Goal: Task Accomplishment & Management: Manage account settings

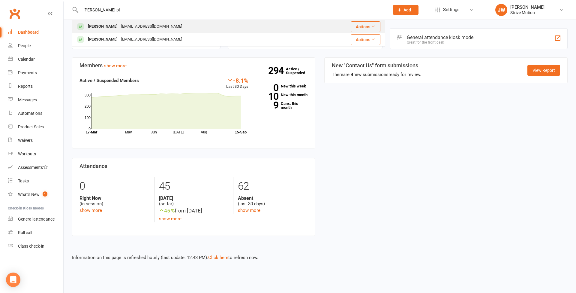
type input "[PERSON_NAME] pl"
click at [110, 26] on div "[PERSON_NAME]" at bounding box center [102, 26] width 33 height 9
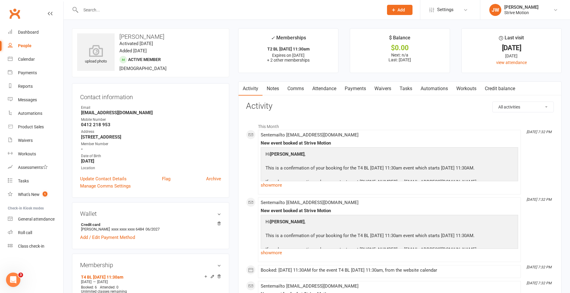
scroll to position [101, 0]
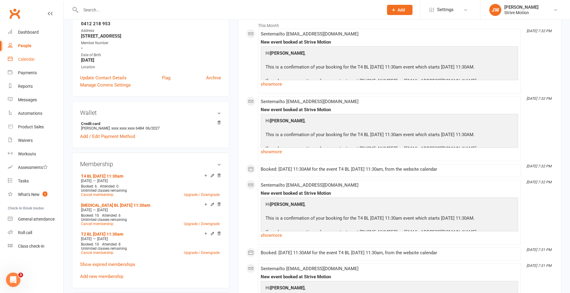
click at [33, 61] on div "Calendar" at bounding box center [26, 59] width 17 height 5
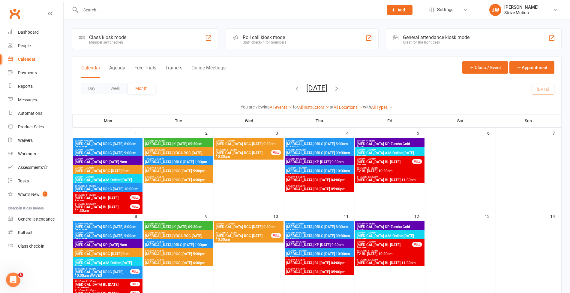
click at [340, 90] on icon "button" at bounding box center [336, 88] width 7 height 7
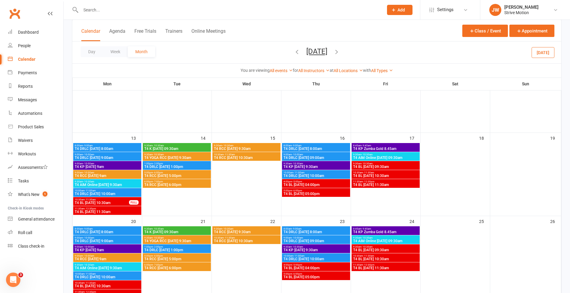
scroll to position [113, 0]
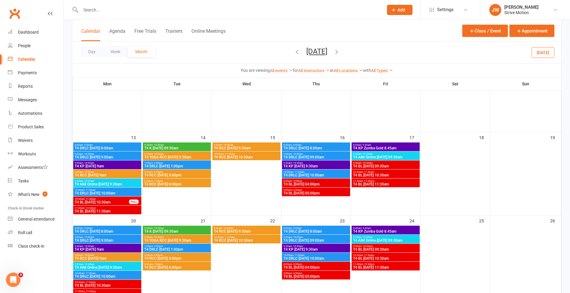
click at [365, 180] on span "- 12:30pm" at bounding box center [368, 180] width 11 height 3
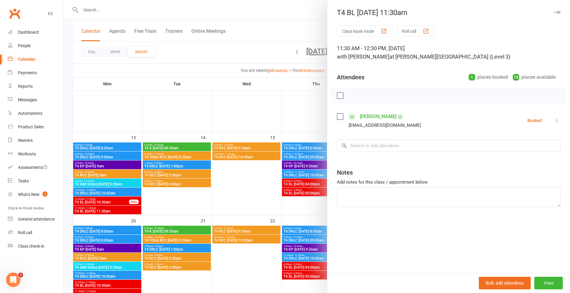
click at [305, 46] on div at bounding box center [317, 146] width 506 height 293
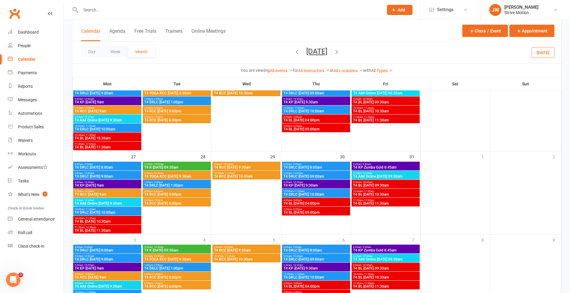
scroll to position [269, 0]
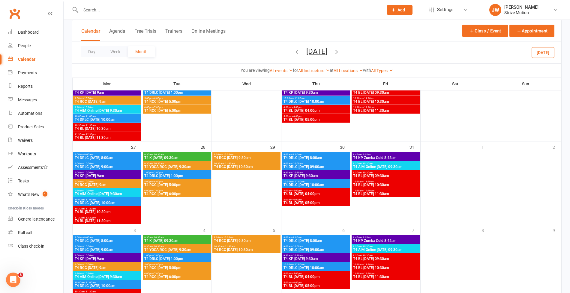
click at [365, 109] on span "T4 BL [DATE] 11:30am" at bounding box center [386, 111] width 66 height 4
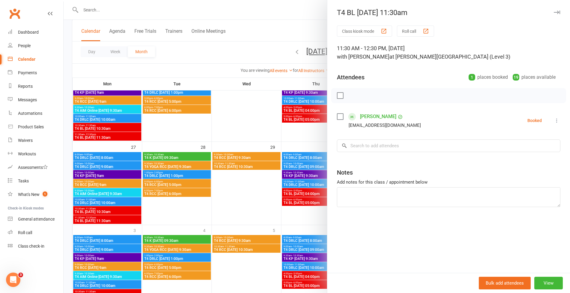
click at [290, 26] on div at bounding box center [317, 146] width 506 height 293
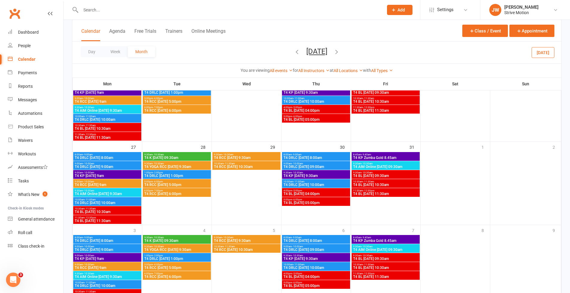
scroll to position [301, 0]
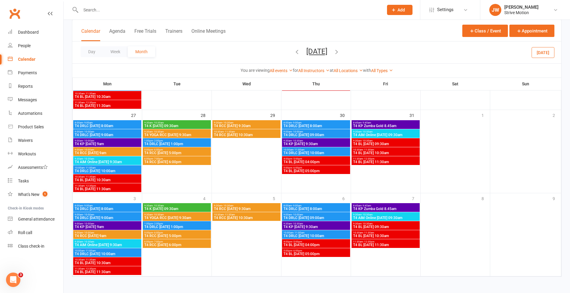
click at [362, 160] on span "T4 BL [DATE] 11:30am" at bounding box center [386, 162] width 66 height 4
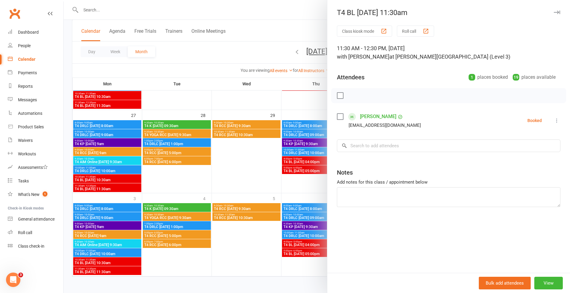
click at [277, 17] on div at bounding box center [317, 146] width 506 height 293
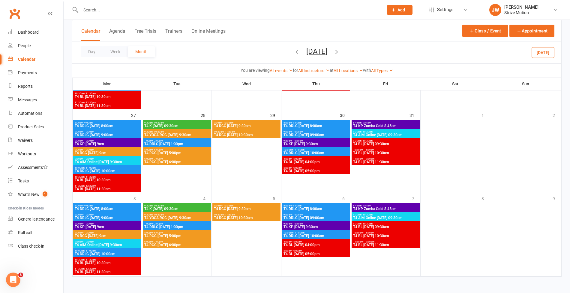
click at [369, 245] on span "T4 BL [DATE] 11:30am" at bounding box center [386, 245] width 66 height 4
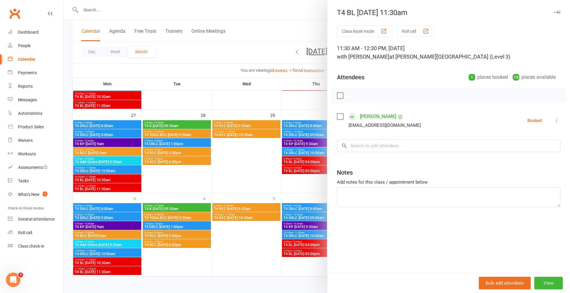
click at [284, 48] on div at bounding box center [317, 146] width 506 height 293
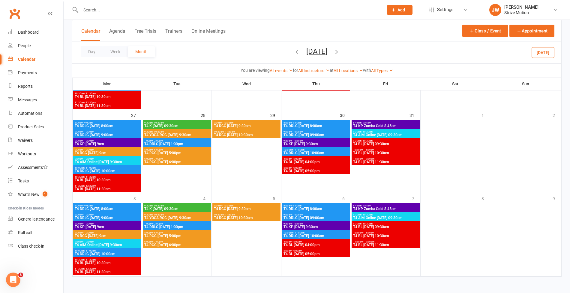
click at [340, 53] on icon "button" at bounding box center [336, 51] width 7 height 7
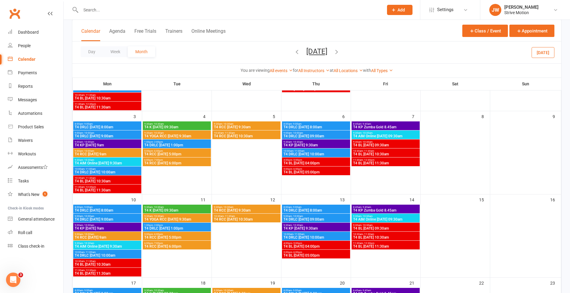
scroll to position [99, 0]
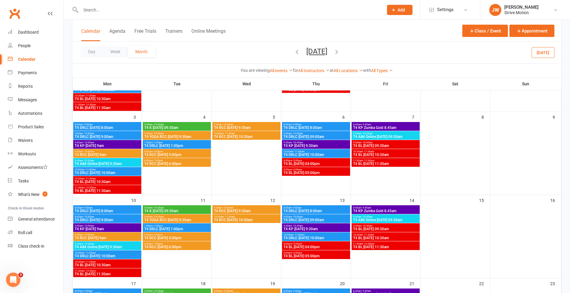
click at [367, 162] on span "T4 BL [DATE] 11:30am" at bounding box center [386, 164] width 66 height 4
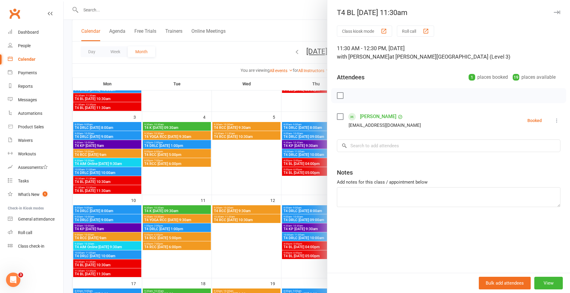
click at [297, 29] on div at bounding box center [317, 146] width 506 height 293
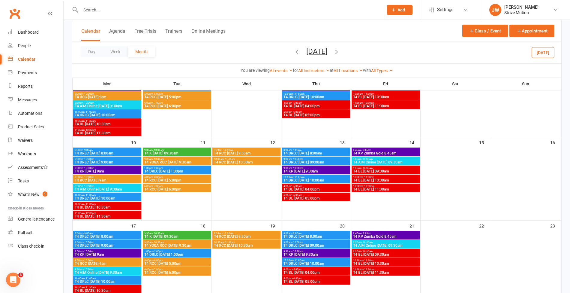
scroll to position [157, 0]
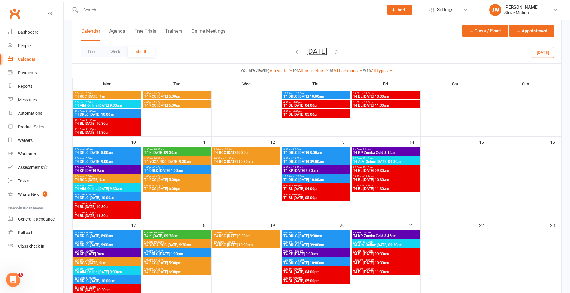
click at [357, 187] on span "T4 BL [DATE] 11:30am" at bounding box center [386, 189] width 66 height 4
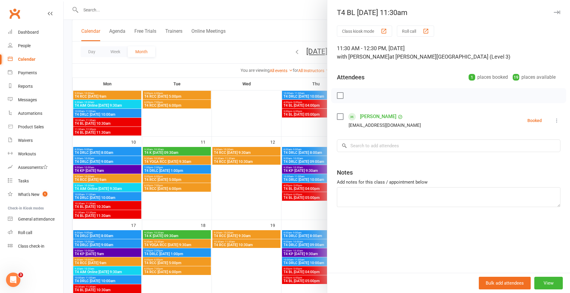
click at [280, 29] on div at bounding box center [317, 146] width 506 height 293
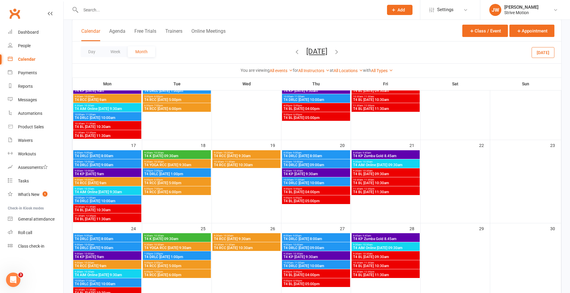
scroll to position [239, 0]
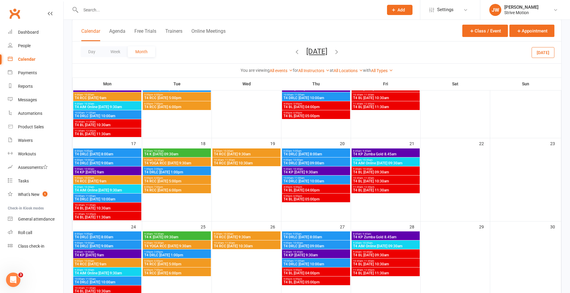
click at [359, 190] on span "T4 BL [DATE] 11:30am" at bounding box center [386, 190] width 66 height 4
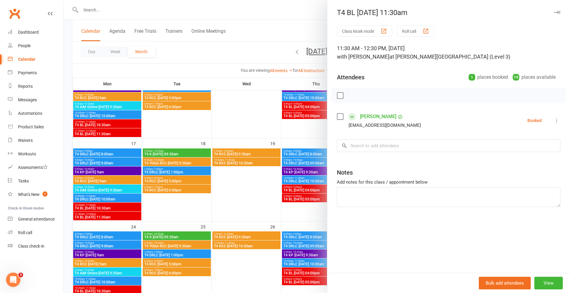
click at [284, 48] on div at bounding box center [317, 146] width 506 height 293
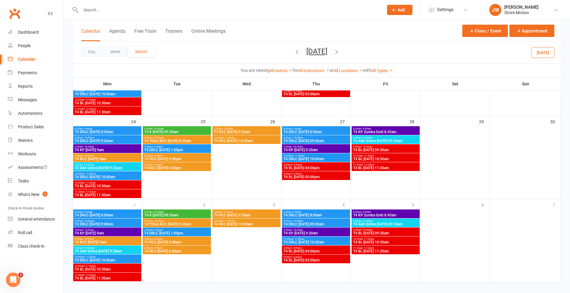
scroll to position [345, 0]
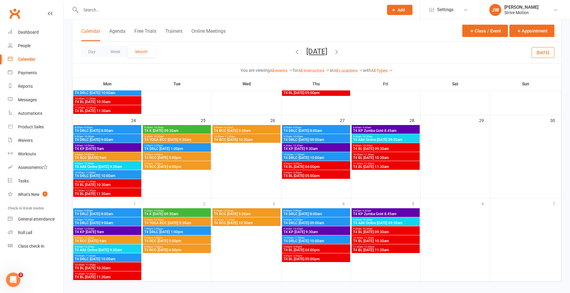
click at [366, 167] on span "T4 BL [DATE] 11:30am" at bounding box center [386, 167] width 66 height 4
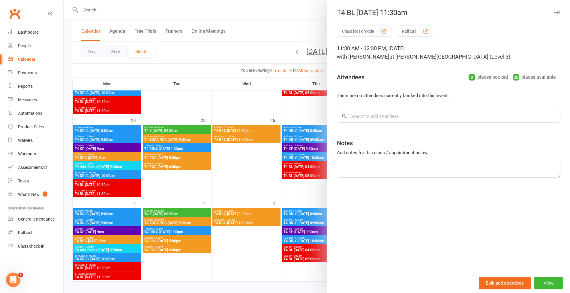
click at [371, 107] on div "Class kiosk mode Roll call 11:30 AM - 12:30 PM, Friday, November, 28, 2025 with…" at bounding box center [448, 149] width 243 height 247
click at [360, 112] on input "search" at bounding box center [449, 116] width 224 height 13
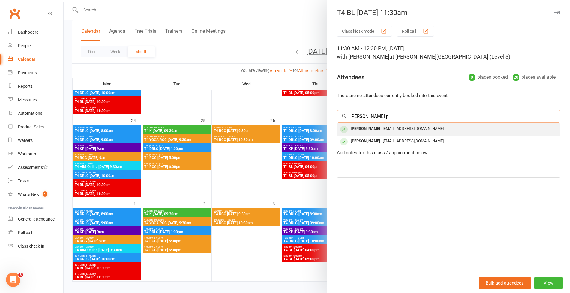
type input "pam pl"
click at [362, 128] on div "Pam Pleskus" at bounding box center [365, 128] width 35 height 9
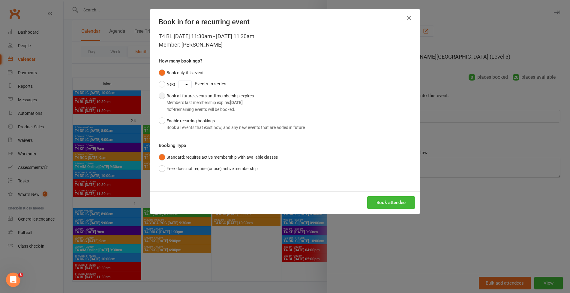
click at [240, 100] on strong "Jan 29, 2026" at bounding box center [236, 102] width 13 height 5
click at [389, 211] on div "Book attendee" at bounding box center [284, 202] width 269 height 22
click at [389, 200] on button "Book attendee" at bounding box center [391, 202] width 48 height 13
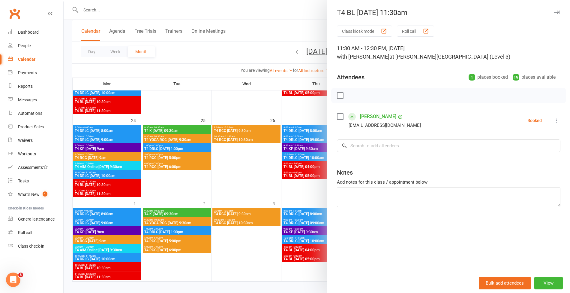
click at [150, 11] on div at bounding box center [317, 146] width 506 height 293
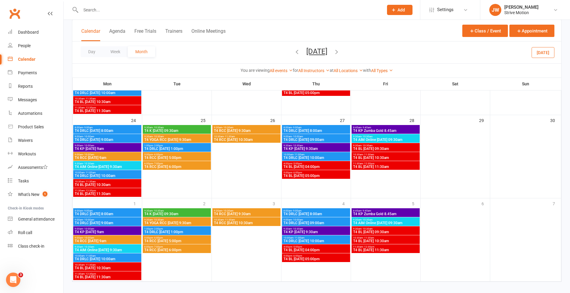
click at [137, 10] on input "text" at bounding box center [229, 10] width 300 height 8
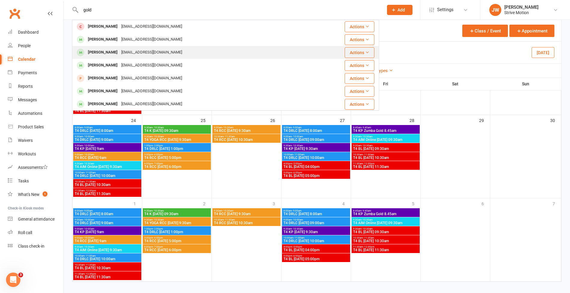
type input "gold"
click at [117, 49] on div "ALFREDO GOLDBACH" at bounding box center [102, 52] width 33 height 9
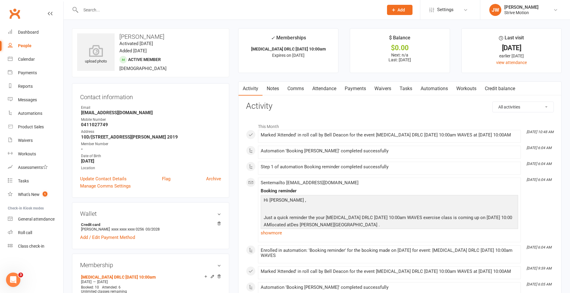
click at [106, 14] on div at bounding box center [225, 10] width 307 height 20
click at [104, 13] on input "text" at bounding box center [229, 10] width 300 height 8
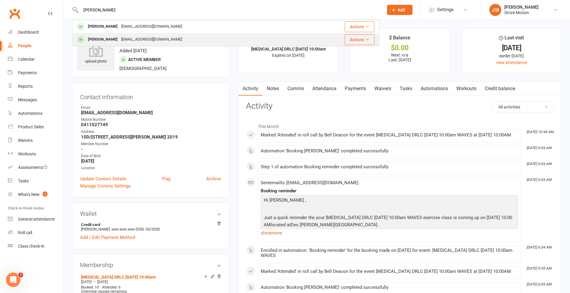
type input "alfre"
click at [103, 37] on div "ALFREDO GOLDBACH" at bounding box center [102, 39] width 33 height 9
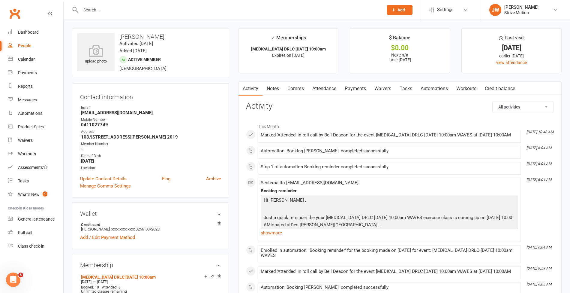
click at [109, 6] on input "text" at bounding box center [229, 10] width 300 height 8
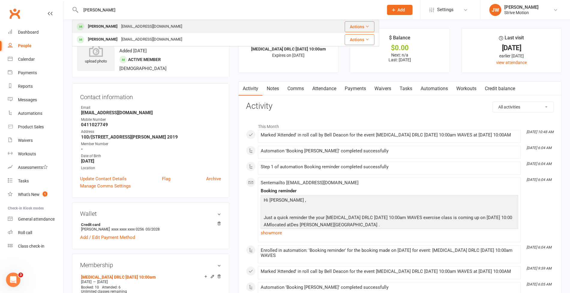
type input "alfred"
click at [110, 26] on div "ALFREDO GOLDBACH" at bounding box center [102, 26] width 33 height 9
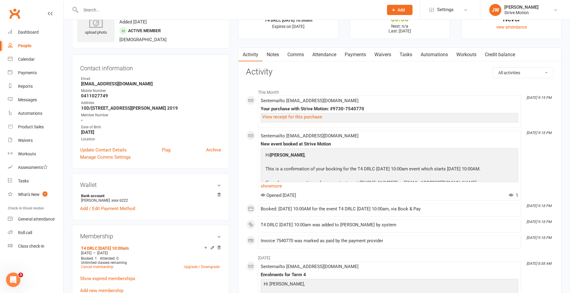
scroll to position [41, 0]
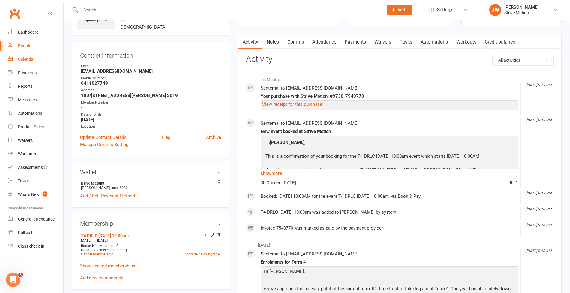
click at [28, 61] on div "Calendar" at bounding box center [26, 59] width 17 height 5
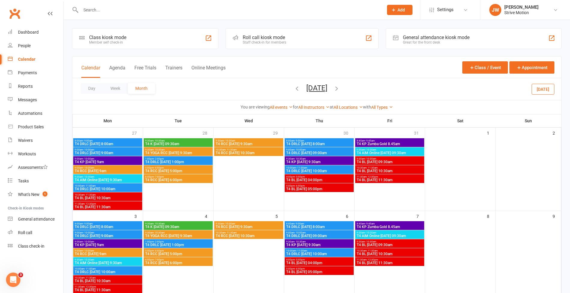
click at [278, 89] on div "Day Week Month November 2025 September 2025 Sun Mon Tue Wed Thu Fri Sat 31 01 0…" at bounding box center [316, 89] width 489 height 22
click at [294, 89] on icon "button" at bounding box center [297, 88] width 7 height 7
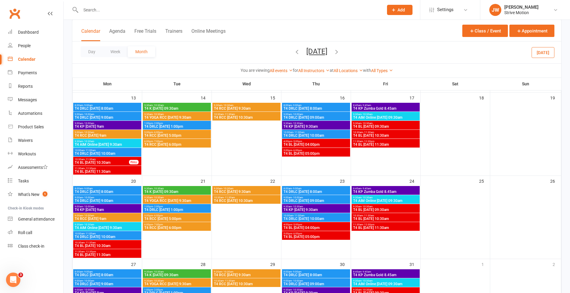
scroll to position [153, 0]
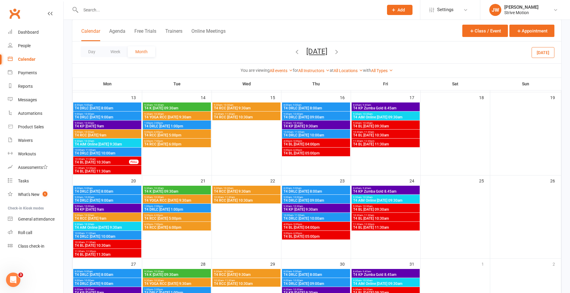
click at [113, 234] on span "T4 DRLC [DATE] 10:00am" at bounding box center [107, 236] width 66 height 4
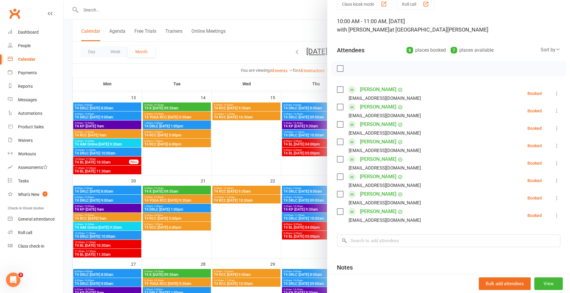
scroll to position [29, 0]
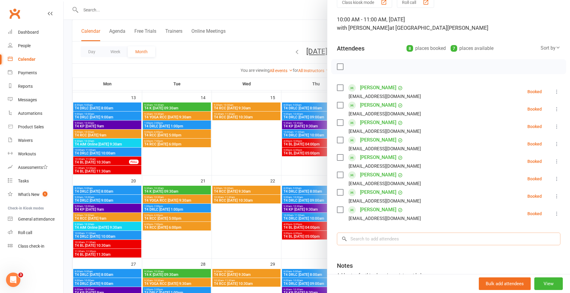
click at [379, 235] on input "search" at bounding box center [449, 238] width 224 height 13
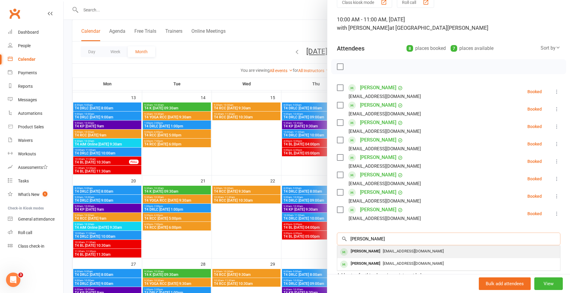
type input "alfred"
click at [378, 248] on div "ALFREDO GOLDBACH" at bounding box center [365, 251] width 35 height 9
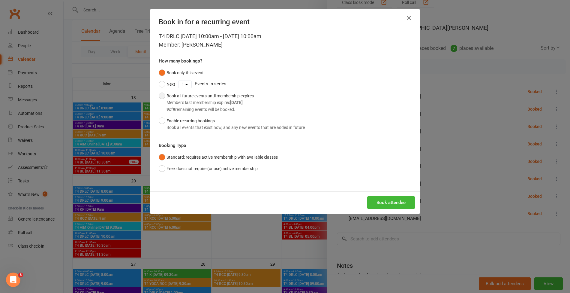
click at [212, 110] on div "9 of 9 remaining events will be booked." at bounding box center [210, 109] width 87 height 7
click at [384, 200] on button "Book attendee" at bounding box center [391, 202] width 48 height 13
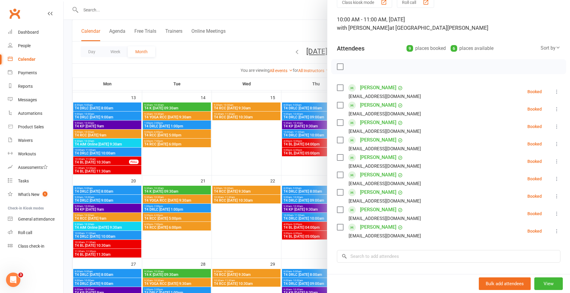
click at [213, 47] on div at bounding box center [317, 146] width 506 height 293
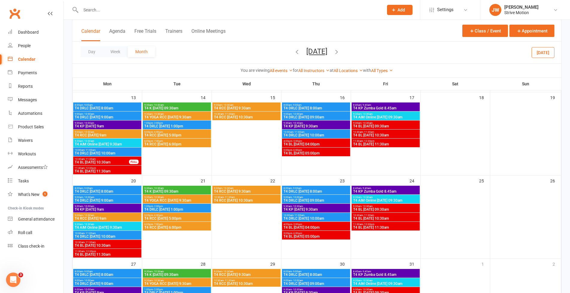
click at [169, 16] on div at bounding box center [225, 10] width 307 height 20
click at [154, 12] on input "text" at bounding box center [229, 10] width 300 height 8
type input "w"
click at [467, 11] on icon at bounding box center [465, 10] width 5 height 5
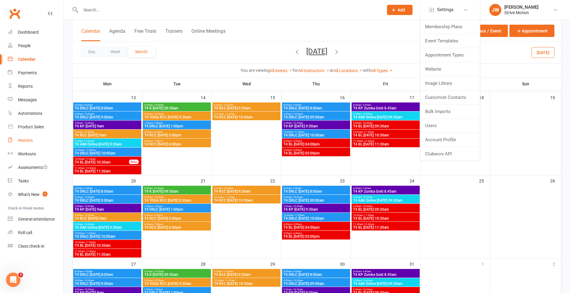
click at [22, 137] on link "Waivers" at bounding box center [36, 141] width 56 height 14
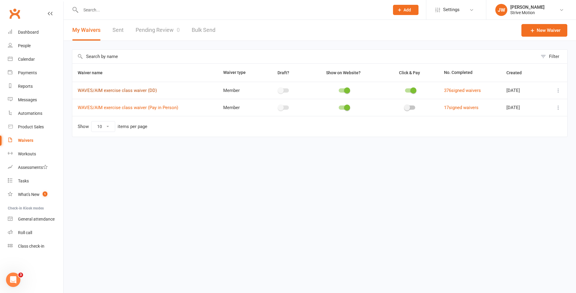
click at [139, 91] on link "WAVES/AIM exercise class waiver (DD)" at bounding box center [117, 90] width 79 height 5
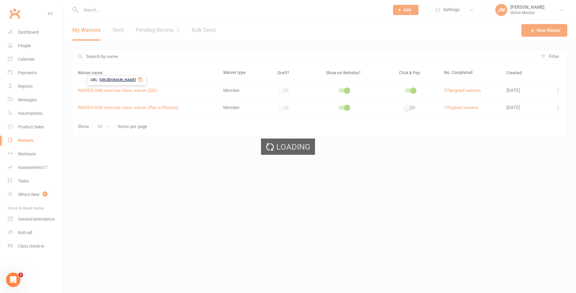
select select "bank_account"
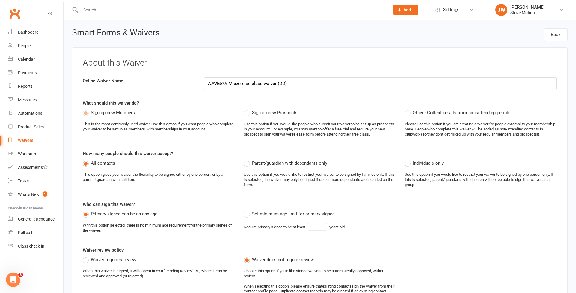
select select "applies_to_all_signees"
select select "copy_answers_for_primary_signee"
select select "select"
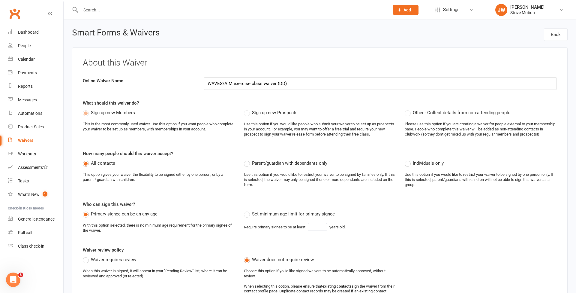
select select "select"
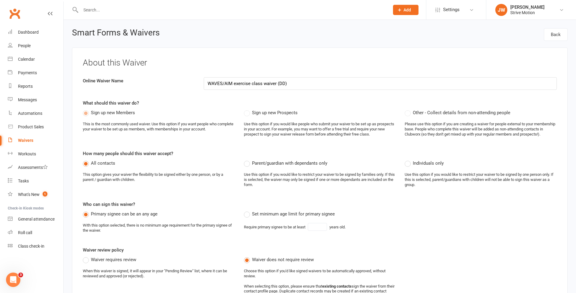
select select "select"
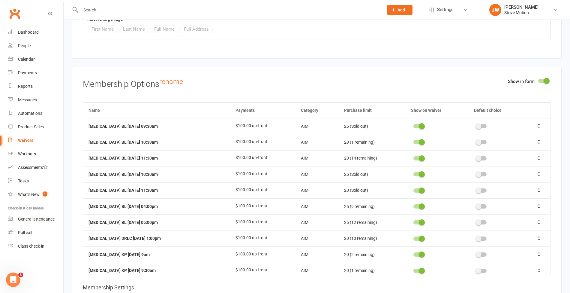
scroll to position [3397, 0]
click at [412, 117] on td at bounding box center [437, 125] width 63 height 16
click at [419, 138] on span at bounding box center [422, 141] width 6 height 6
click at [413, 140] on input "checkbox" at bounding box center [413, 140] width 0 height 0
click at [409, 117] on td at bounding box center [437, 125] width 63 height 16
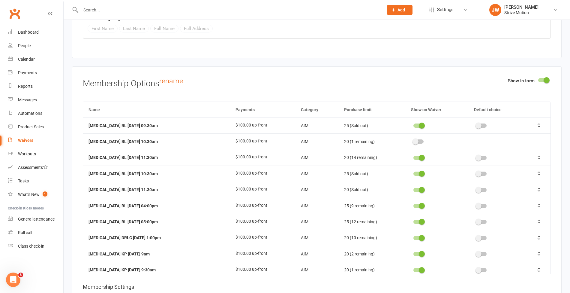
click at [419, 122] on span at bounding box center [422, 125] width 6 height 6
click at [413, 125] on input "checkbox" at bounding box center [413, 125] width 0 height 0
click at [413, 155] on div at bounding box center [418, 157] width 10 height 4
click at [413, 157] on input "checkbox" at bounding box center [413, 157] width 0 height 0
click at [411, 172] on switch at bounding box center [418, 174] width 15 height 5
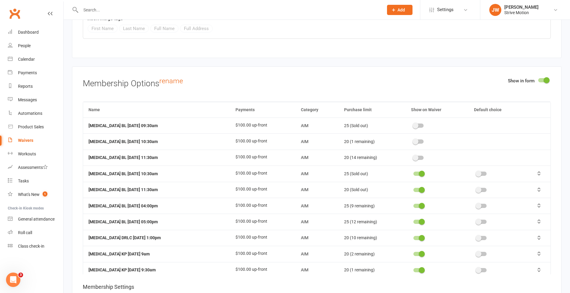
click at [419, 187] on span at bounding box center [422, 190] width 6 height 6
click at [413, 189] on input "checkbox" at bounding box center [413, 189] width 0 height 0
click at [419, 203] on span at bounding box center [422, 206] width 6 height 6
click at [413, 205] on input "checkbox" at bounding box center [413, 205] width 0 height 0
click at [419, 170] on span at bounding box center [422, 173] width 6 height 6
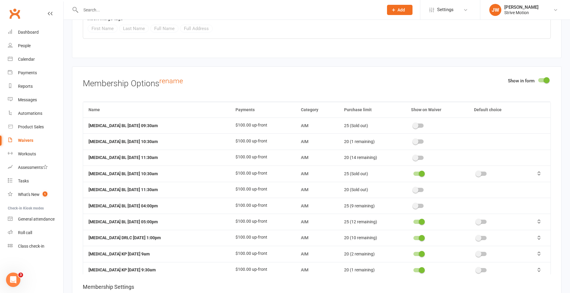
click at [413, 173] on input "checkbox" at bounding box center [413, 173] width 0 height 0
click at [419, 218] on span at bounding box center [422, 221] width 6 height 6
click at [413, 221] on input "checkbox" at bounding box center [413, 221] width 0 height 0
click at [419, 235] on span at bounding box center [422, 238] width 6 height 6
click at [413, 237] on input "checkbox" at bounding box center [413, 237] width 0 height 0
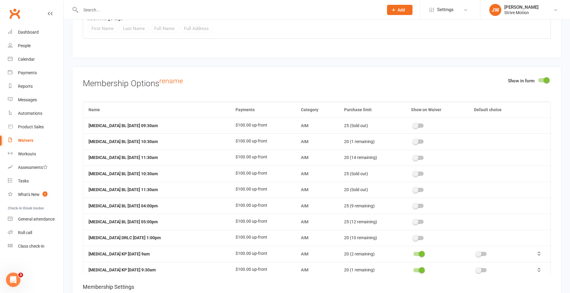
click at [409, 245] on td at bounding box center [437, 253] width 63 height 16
click at [419, 251] on span at bounding box center [422, 254] width 6 height 6
click at [413, 253] on input "checkbox" at bounding box center [413, 253] width 0 height 0
click at [419, 267] on span at bounding box center [422, 270] width 6 height 6
click at [413, 269] on input "checkbox" at bounding box center [413, 269] width 0 height 0
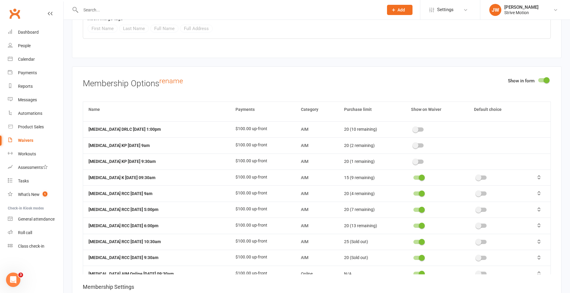
scroll to position [112, 0]
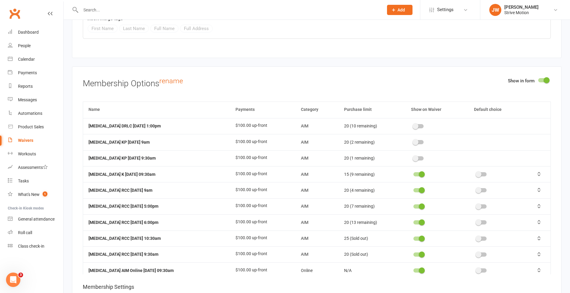
click at [419, 171] on span at bounding box center [422, 174] width 6 height 6
click at [413, 173] on input "checkbox" at bounding box center [413, 173] width 0 height 0
click at [411, 188] on switch at bounding box center [418, 190] width 15 height 5
click at [419, 187] on span at bounding box center [422, 190] width 6 height 6
click at [413, 189] on input "checkbox" at bounding box center [413, 189] width 0 height 0
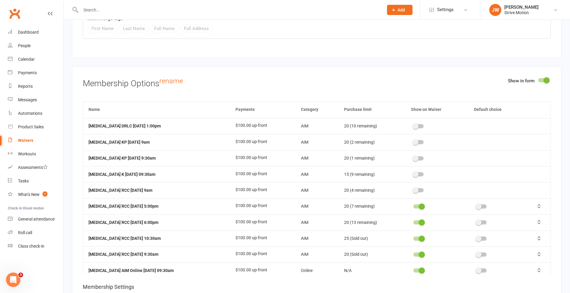
click at [419, 203] on span at bounding box center [422, 206] width 6 height 6
click at [413, 205] on input "checkbox" at bounding box center [413, 205] width 0 height 0
click at [419, 219] on span at bounding box center [422, 222] width 6 height 6
click at [413, 221] on input "checkbox" at bounding box center [413, 221] width 0 height 0
click at [419, 235] on span at bounding box center [422, 238] width 6 height 6
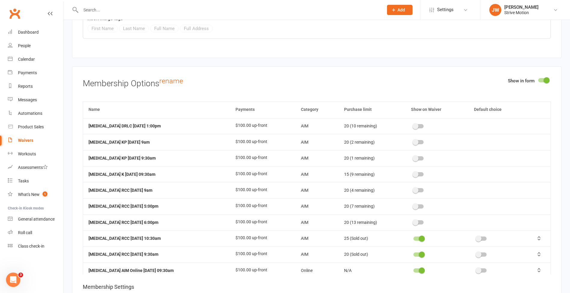
click at [413, 237] on input "checkbox" at bounding box center [413, 237] width 0 height 0
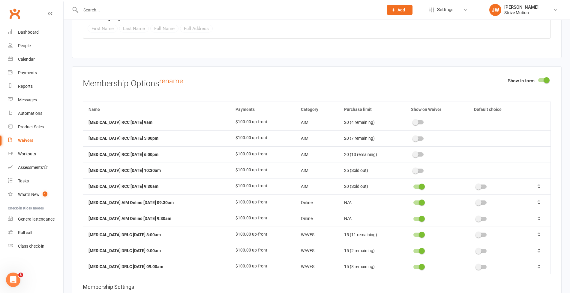
scroll to position [183, 0]
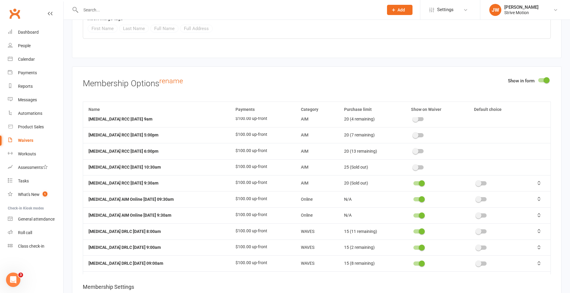
click at [411, 181] on switch at bounding box center [418, 183] width 15 height 5
click at [419, 180] on span at bounding box center [422, 183] width 6 height 6
click at [413, 182] on input "checkbox" at bounding box center [413, 182] width 0 height 0
click at [419, 196] on span at bounding box center [422, 199] width 6 height 6
click at [413, 198] on input "checkbox" at bounding box center [413, 198] width 0 height 0
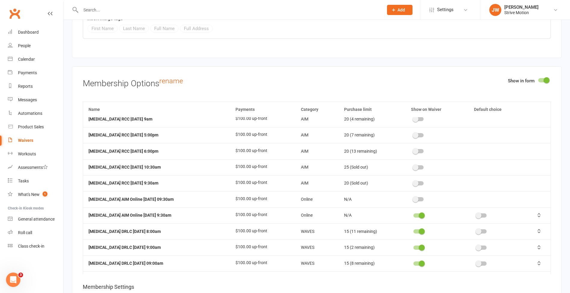
click at [419, 212] on span at bounding box center [422, 215] width 6 height 6
click at [413, 214] on input "checkbox" at bounding box center [413, 214] width 0 height 0
click at [409, 223] on td at bounding box center [437, 231] width 63 height 16
click at [419, 228] on span at bounding box center [422, 231] width 6 height 6
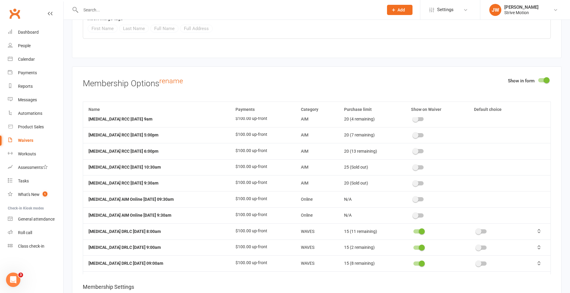
click at [413, 230] on input "checkbox" at bounding box center [413, 230] width 0 height 0
click at [419, 244] on span at bounding box center [422, 247] width 6 height 6
click at [413, 246] on input "checkbox" at bounding box center [413, 246] width 0 height 0
click at [419, 260] on span at bounding box center [422, 263] width 6 height 6
click at [413, 262] on input "checkbox" at bounding box center [413, 262] width 0 height 0
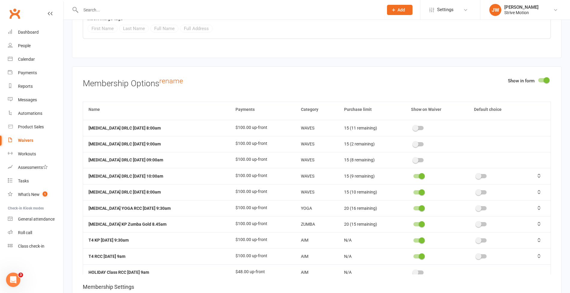
scroll to position [286, 0]
click at [419, 173] on span at bounding box center [422, 176] width 6 height 6
click at [413, 175] on input "checkbox" at bounding box center [413, 175] width 0 height 0
click at [407, 184] on td at bounding box center [437, 192] width 63 height 16
click at [413, 190] on div at bounding box center [418, 192] width 10 height 4
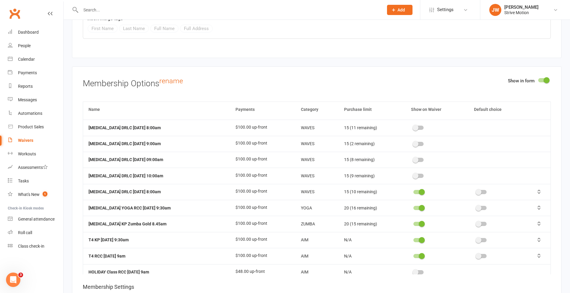
click at [413, 191] on input "checkbox" at bounding box center [413, 191] width 0 height 0
click at [413, 206] on div at bounding box center [418, 208] width 10 height 4
click at [413, 207] on input "checkbox" at bounding box center [413, 207] width 0 height 0
click at [413, 221] on div at bounding box center [418, 223] width 10 height 4
click at [413, 223] on input "checkbox" at bounding box center [413, 223] width 0 height 0
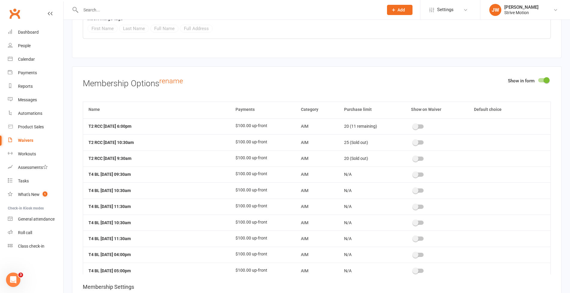
scroll to position [926, 0]
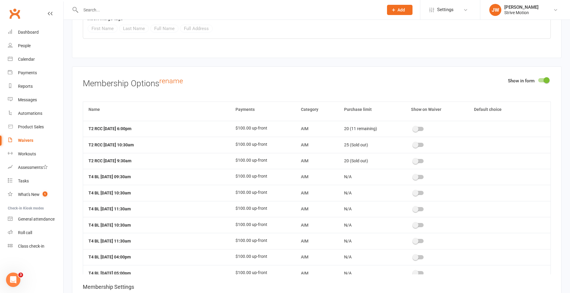
click at [413, 174] on span at bounding box center [416, 177] width 6 height 6
click at [413, 176] on input "checkbox" at bounding box center [413, 176] width 0 height 0
click at [413, 190] on span at bounding box center [416, 193] width 6 height 6
click at [413, 192] on input "checkbox" at bounding box center [413, 192] width 0 height 0
click at [413, 206] on span at bounding box center [416, 209] width 6 height 6
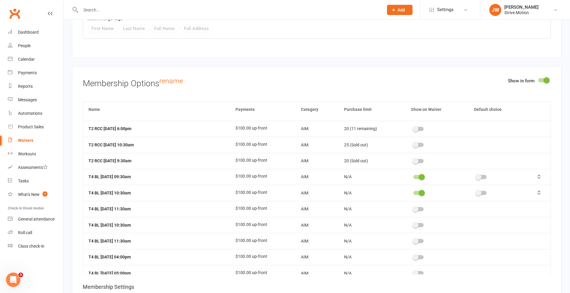
click at [413, 208] on input "checkbox" at bounding box center [413, 208] width 0 height 0
click at [413, 223] on div at bounding box center [418, 225] width 10 height 4
click at [413, 224] on input "checkbox" at bounding box center [413, 224] width 0 height 0
click at [413, 238] on span at bounding box center [416, 241] width 6 height 6
click at [413, 240] on input "checkbox" at bounding box center [413, 240] width 0 height 0
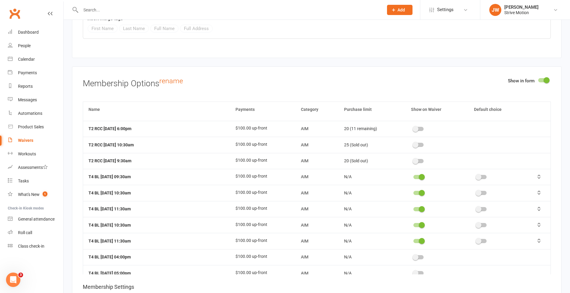
click at [406, 249] on td at bounding box center [437, 257] width 63 height 16
click at [413, 254] on span at bounding box center [416, 257] width 6 height 6
click at [413, 256] on input "checkbox" at bounding box center [413, 256] width 0 height 0
click at [413, 270] on span at bounding box center [416, 273] width 6 height 6
click at [413, 272] on input "checkbox" at bounding box center [413, 272] width 0 height 0
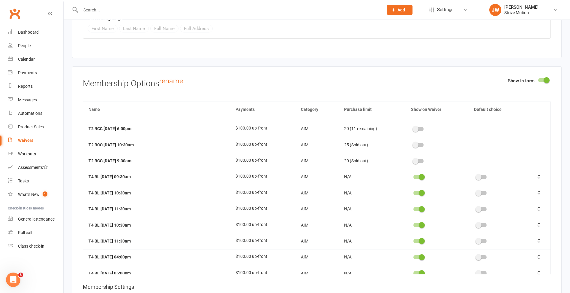
click at [407, 281] on td at bounding box center [437, 289] width 63 height 16
click at [413, 286] on span at bounding box center [416, 289] width 6 height 6
click at [413, 288] on input "checkbox" at bounding box center [413, 288] width 0 height 0
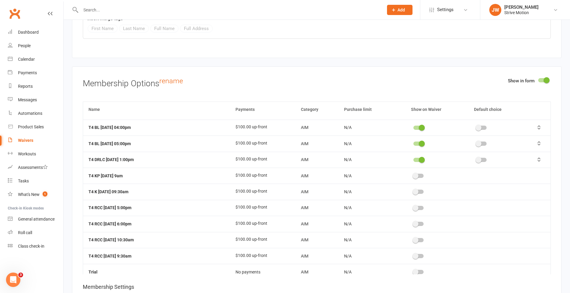
scroll to position [1057, 0]
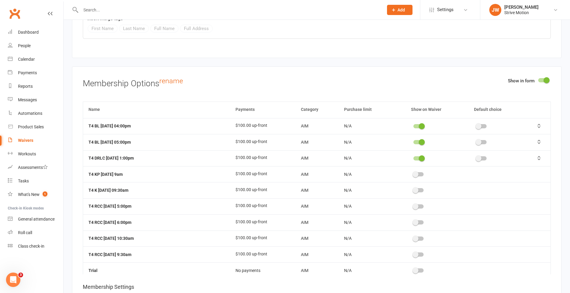
click at [413, 171] on span at bounding box center [416, 174] width 6 height 6
click at [413, 173] on input "checkbox" at bounding box center [413, 173] width 0 height 0
click at [413, 187] on span at bounding box center [416, 190] width 6 height 6
click at [413, 189] on input "checkbox" at bounding box center [413, 189] width 0 height 0
click at [411, 204] on switch at bounding box center [418, 206] width 15 height 5
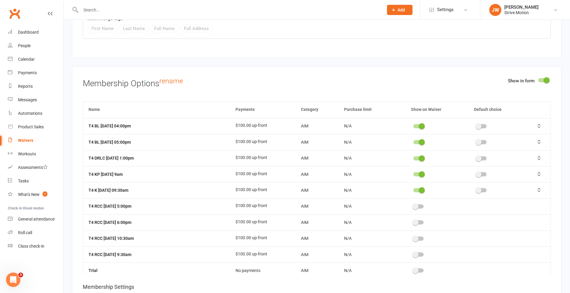
click at [411, 204] on switch at bounding box center [418, 206] width 15 height 5
click at [406, 214] on td at bounding box center [437, 222] width 63 height 16
click at [413, 203] on span at bounding box center [416, 206] width 6 height 6
click at [413, 205] on input "checkbox" at bounding box center [413, 205] width 0 height 0
click at [413, 219] on span at bounding box center [416, 222] width 6 height 6
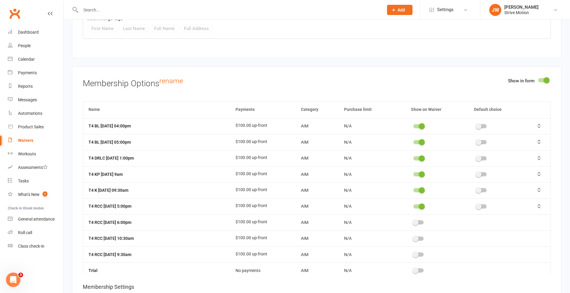
click at [413, 221] on input "checkbox" at bounding box center [413, 221] width 0 height 0
click at [413, 235] on span at bounding box center [416, 238] width 6 height 6
click at [413, 237] on input "checkbox" at bounding box center [413, 237] width 0 height 0
click at [413, 251] on span at bounding box center [416, 254] width 6 height 6
click at [413, 253] on input "checkbox" at bounding box center [413, 253] width 0 height 0
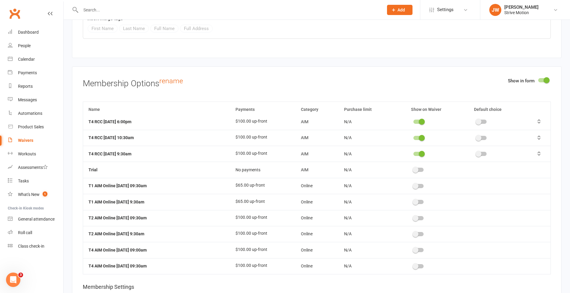
scroll to position [1160, 0]
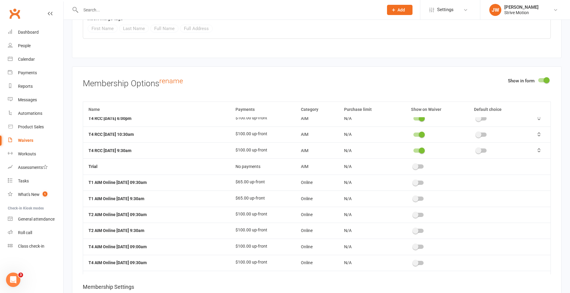
click at [406, 238] on td at bounding box center [437, 246] width 63 height 16
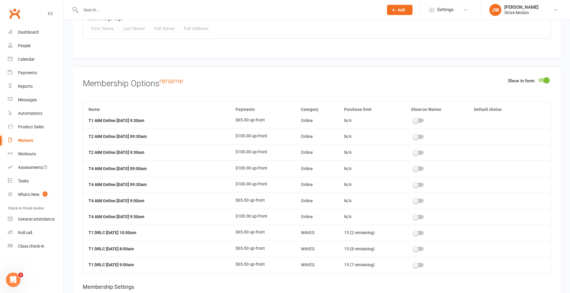
scroll to position [1233, 0]
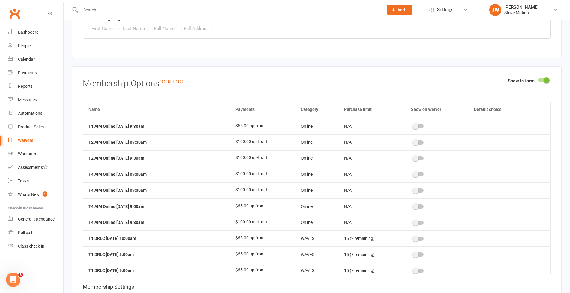
click at [413, 220] on div at bounding box center [418, 222] width 10 height 4
click at [413, 221] on input "checkbox" at bounding box center [413, 221] width 0 height 0
click at [413, 187] on span at bounding box center [416, 190] width 6 height 6
click at [413, 189] on input "checkbox" at bounding box center [413, 189] width 0 height 0
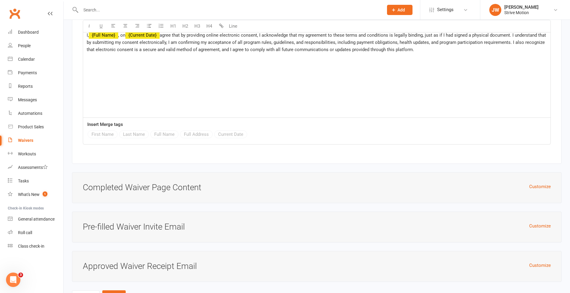
scroll to position [4130, 0]
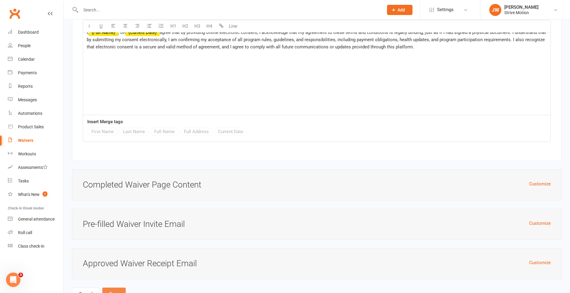
click at [116, 287] on button "Save" at bounding box center [113, 293] width 23 height 13
type input "This screening tool is part of the Adult Pre-Exercise Screening System (APSS). …"
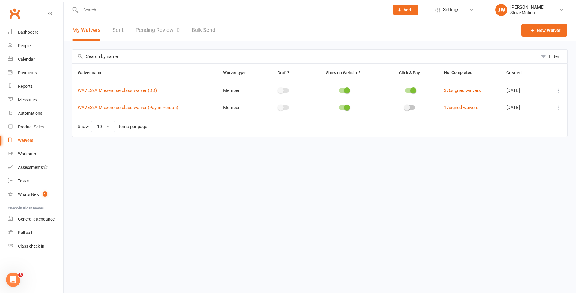
click at [163, 21] on link "Pending Review 0" at bounding box center [158, 30] width 44 height 21
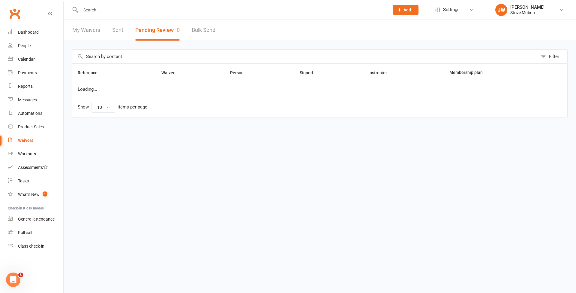
click at [154, 15] on div at bounding box center [228, 10] width 313 height 20
click at [143, 12] on input "text" at bounding box center [232, 10] width 306 height 8
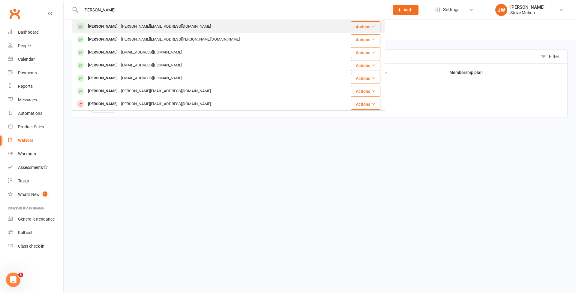
type input "helen"
click at [126, 28] on div "[PERSON_NAME][EMAIL_ADDRESS][DOMAIN_NAME]" at bounding box center [165, 26] width 93 height 9
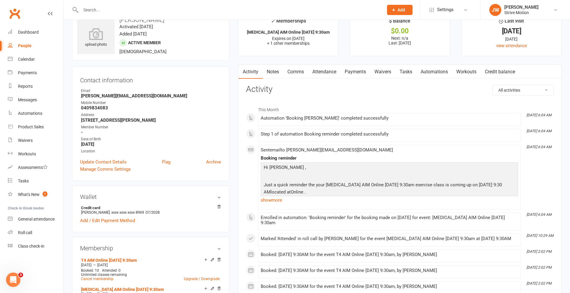
scroll to position [15, 0]
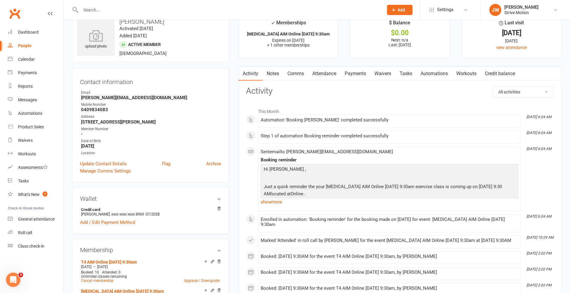
click at [179, 6] on input "text" at bounding box center [229, 10] width 300 height 8
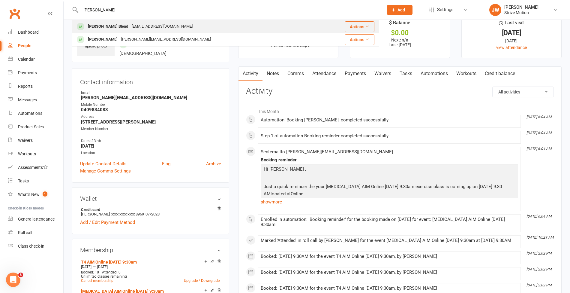
type input "hazel"
click at [137, 23] on div "dhblend@hotmail.com" at bounding box center [162, 26] width 65 height 9
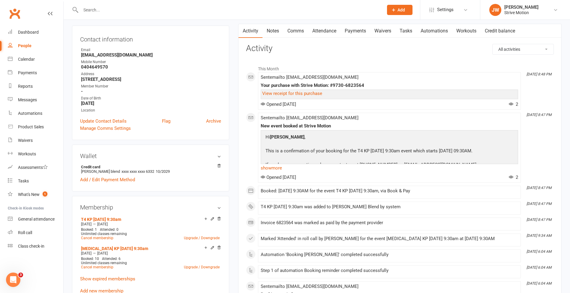
scroll to position [59, 0]
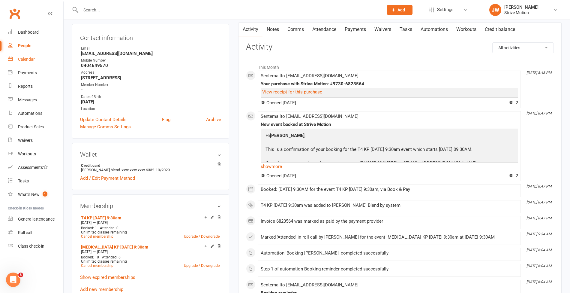
click at [31, 57] on div "Calendar" at bounding box center [26, 59] width 17 height 5
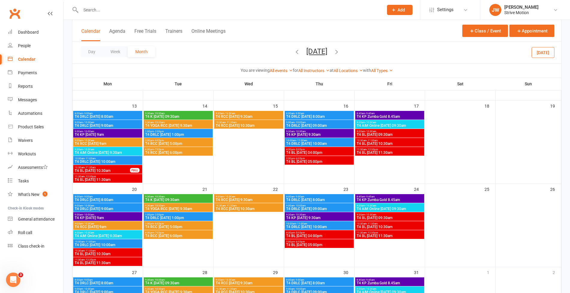
scroll to position [147, 0]
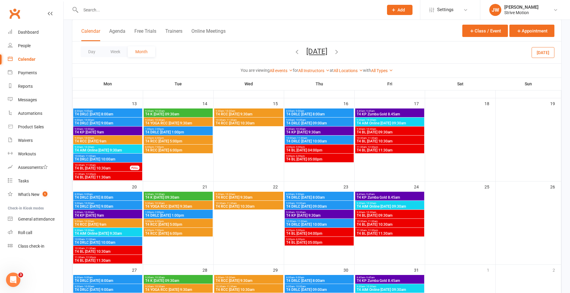
click at [302, 214] on span "T4 KP [DATE] 9:30am" at bounding box center [319, 215] width 67 height 4
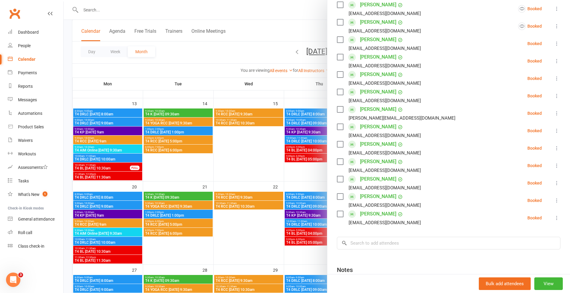
scroll to position [174, 0]
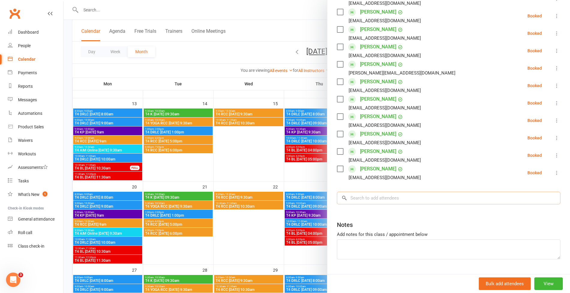
click at [378, 199] on input "search" at bounding box center [449, 197] width 224 height 13
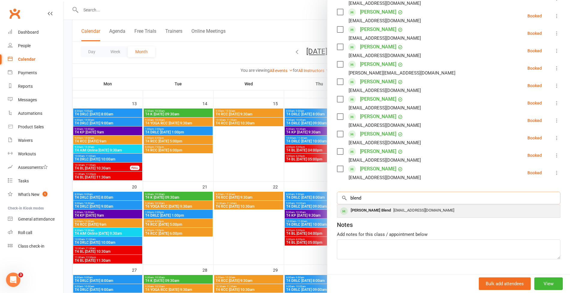
type input "blend"
click at [426, 214] on div "Hazel Blend dhblend@hotmail.com" at bounding box center [448, 211] width 223 height 12
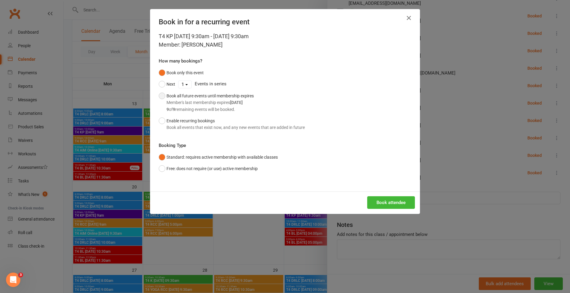
click at [230, 103] on strong "Mar 6, 2026" at bounding box center [236, 102] width 13 height 5
click at [387, 199] on button "Book attendee" at bounding box center [391, 202] width 48 height 13
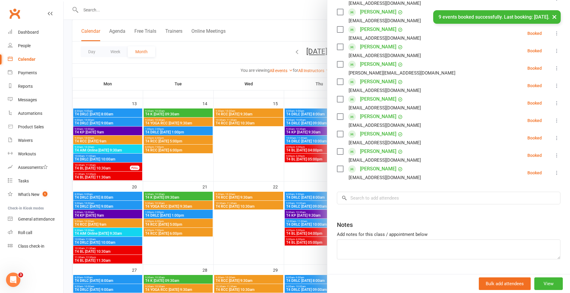
scroll to position [191, 0]
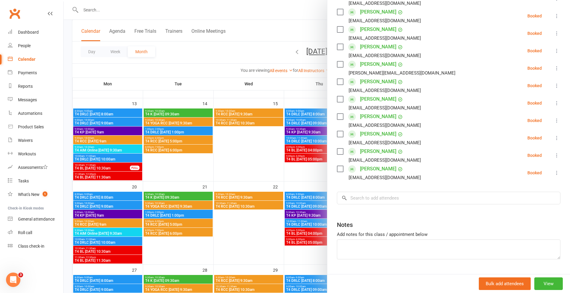
click at [155, 15] on div at bounding box center [317, 146] width 506 height 293
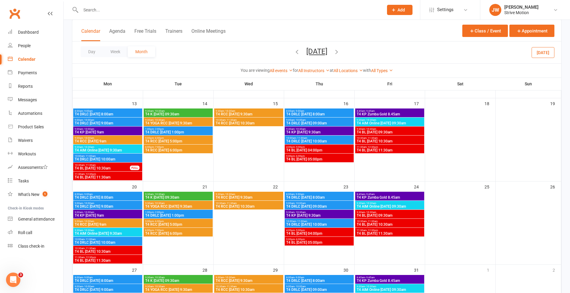
click at [134, 11] on input "text" at bounding box center [229, 10] width 300 height 8
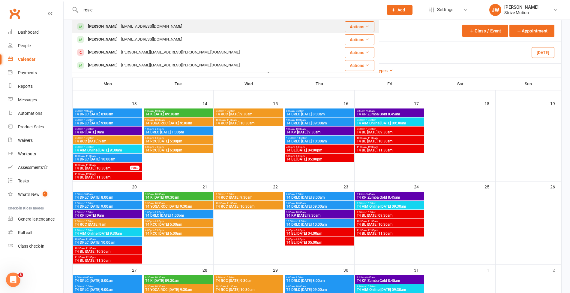
type input "ros c"
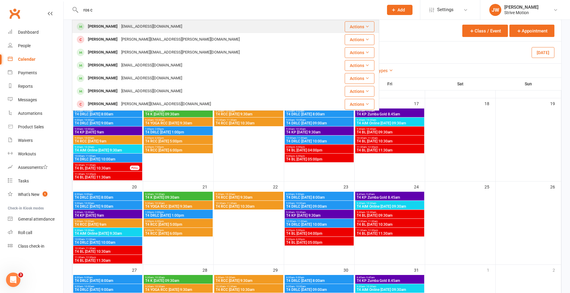
click at [128, 25] on div "[EMAIL_ADDRESS][DOMAIN_NAME]" at bounding box center [151, 26] width 65 height 9
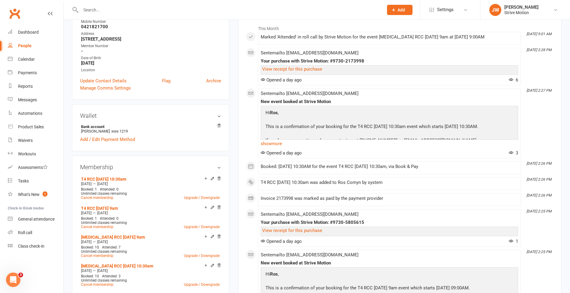
scroll to position [98, 0]
click at [21, 61] on div "Calendar" at bounding box center [26, 59] width 17 height 5
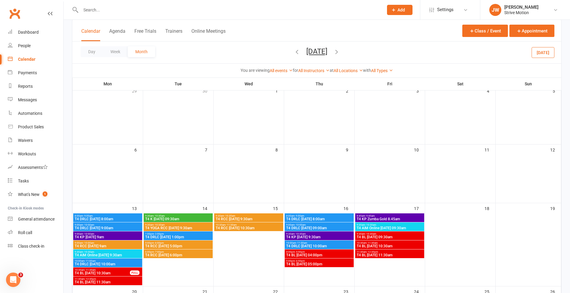
scroll to position [42, 0]
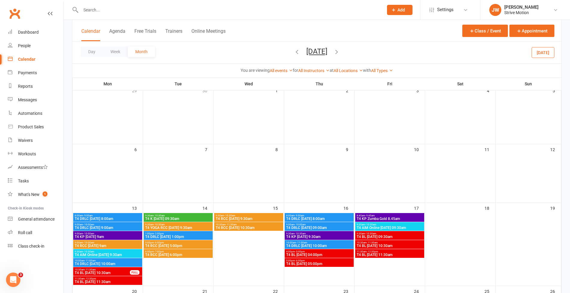
click at [238, 226] on span "T4 RCC [DATE] 10:30am" at bounding box center [248, 228] width 67 height 4
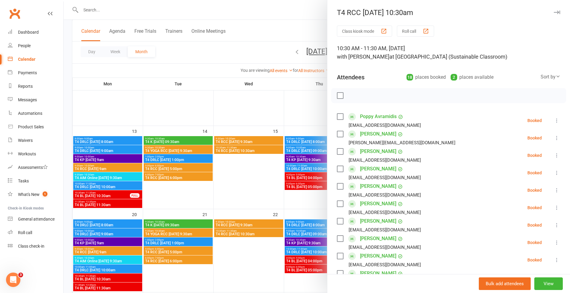
scroll to position [120, 0]
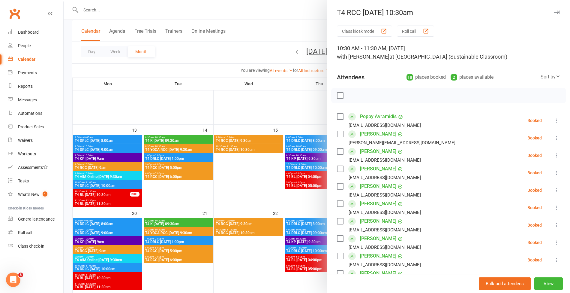
click at [249, 230] on div at bounding box center [317, 146] width 506 height 293
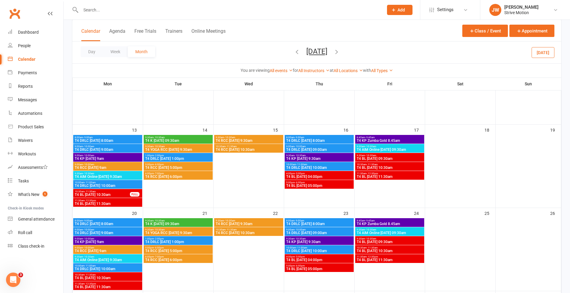
click at [244, 231] on span "T4 RCC [DATE] 10:30am" at bounding box center [248, 233] width 67 height 4
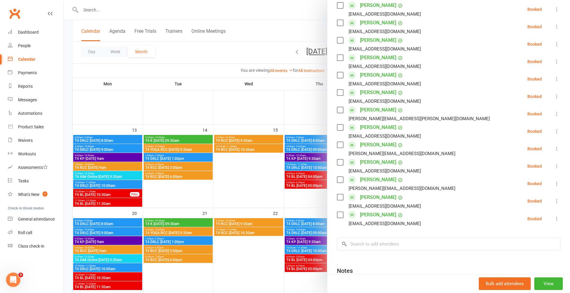
scroll to position [183, 0]
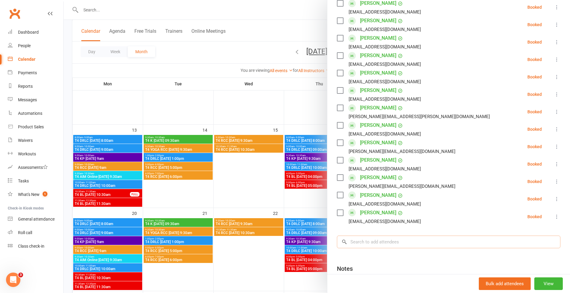
click at [363, 240] on input "search" at bounding box center [449, 241] width 224 height 13
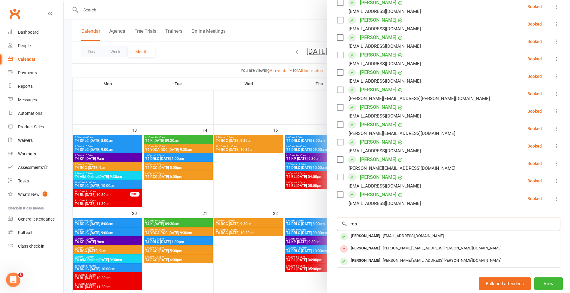
scroll to position [201, 0]
type input "ros"
click at [361, 232] on div "[PERSON_NAME]" at bounding box center [365, 235] width 35 height 9
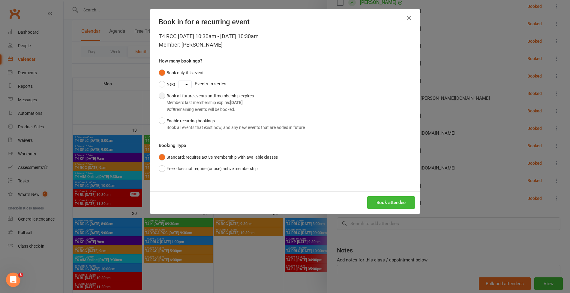
click at [211, 107] on div "9 of 9 remaining events will be booked." at bounding box center [210, 109] width 87 height 7
click at [389, 202] on button "Book attendee" at bounding box center [391, 202] width 48 height 13
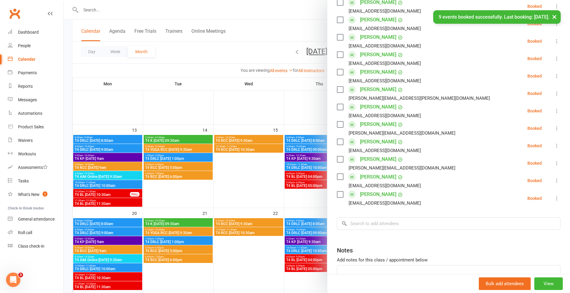
click at [92, 157] on div at bounding box center [317, 146] width 506 height 293
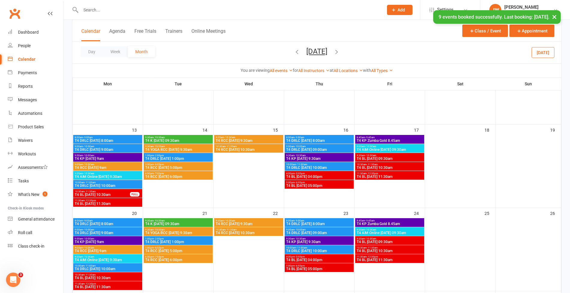
click at [87, 169] on span "T4 RCC [DATE] 9am" at bounding box center [107, 168] width 67 height 4
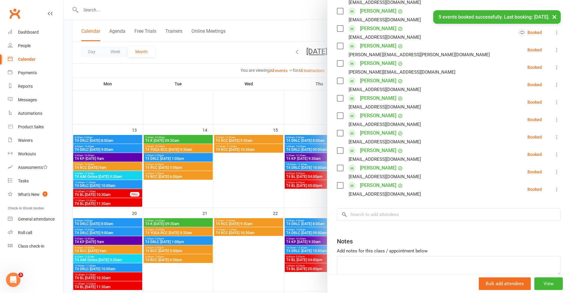
scroll to position [181, 0]
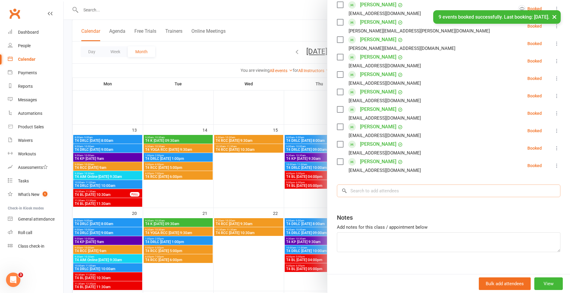
click at [368, 192] on input "search" at bounding box center [449, 190] width 224 height 13
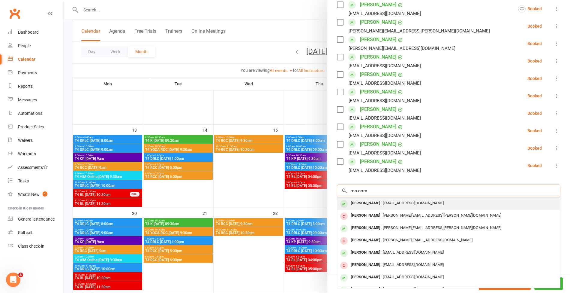
type input "ros com"
click at [365, 201] on div "[PERSON_NAME]" at bounding box center [365, 203] width 35 height 9
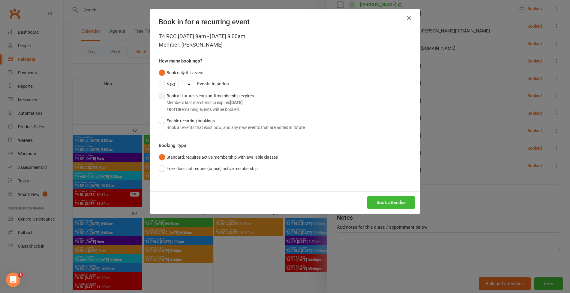
click at [210, 111] on div "10 of 10 remaining events will be booked." at bounding box center [210, 109] width 87 height 7
click at [381, 197] on button "Book attendee" at bounding box center [391, 202] width 48 height 13
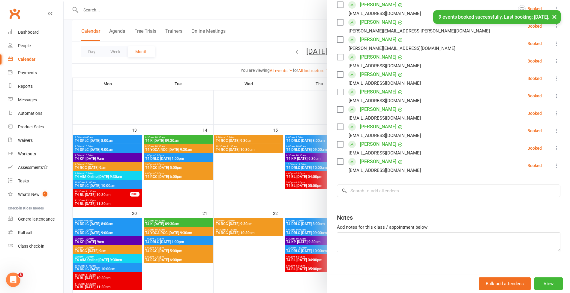
scroll to position [0, 0]
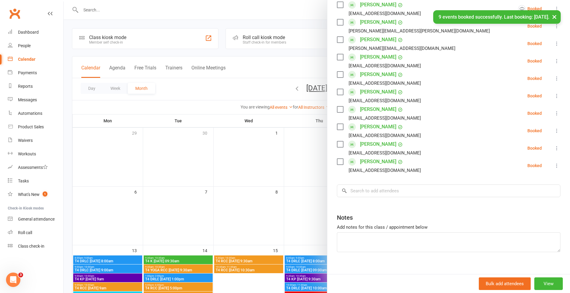
click at [221, 10] on div "× 9 events booked successfully. Last booking: [DATE]." at bounding box center [281, 10] width 562 height 0
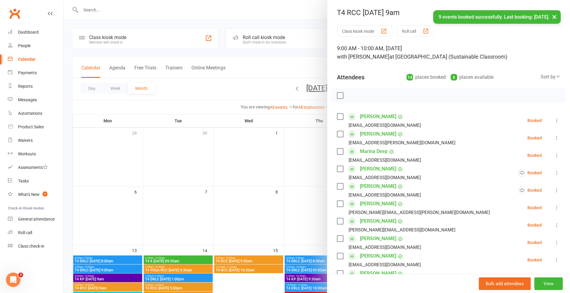
click at [552, 15] on button "×" at bounding box center [554, 16] width 11 height 13
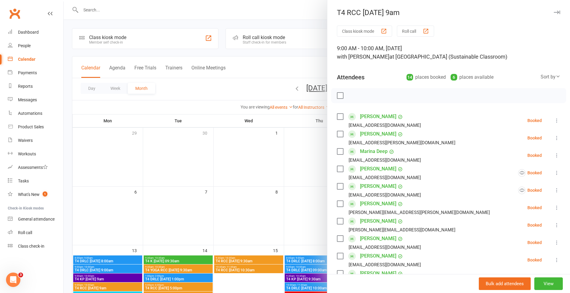
click at [305, 32] on div at bounding box center [317, 146] width 506 height 293
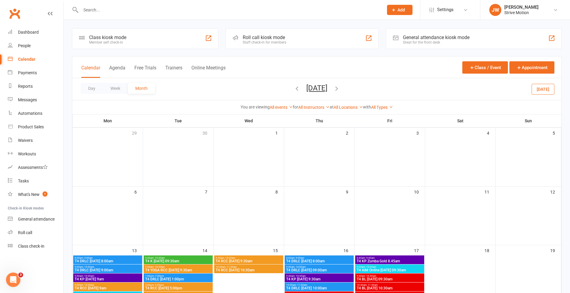
click at [136, 9] on input "text" at bounding box center [229, 10] width 300 height 8
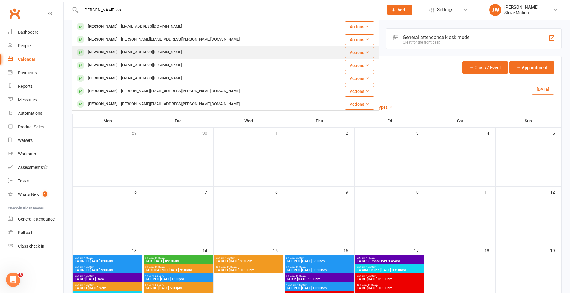
type input "ann co"
click at [125, 50] on div "[EMAIL_ADDRESS][DOMAIN_NAME]" at bounding box center [151, 52] width 65 height 9
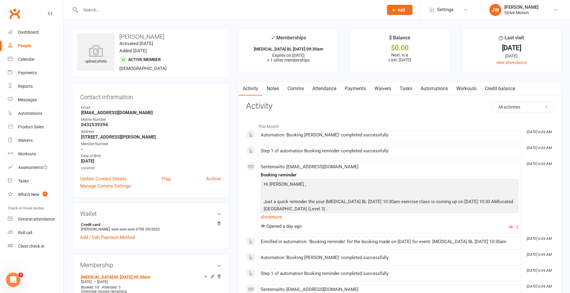
click at [122, 5] on div at bounding box center [225, 10] width 307 height 20
click at [114, 8] on input "text" at bounding box center [229, 10] width 300 height 8
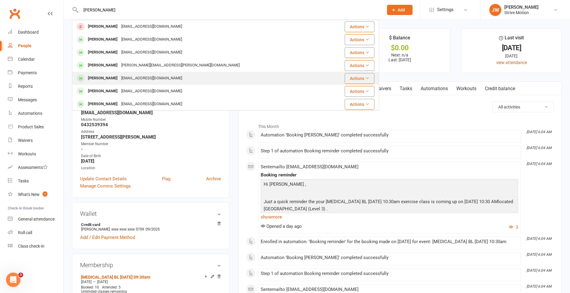
type input "ann"
click at [124, 77] on div "[EMAIL_ADDRESS][DOMAIN_NAME]" at bounding box center [151, 78] width 65 height 9
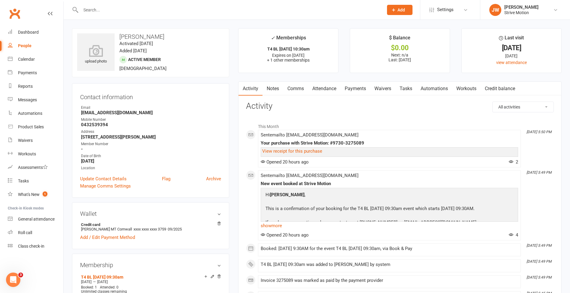
scroll to position [72, 0]
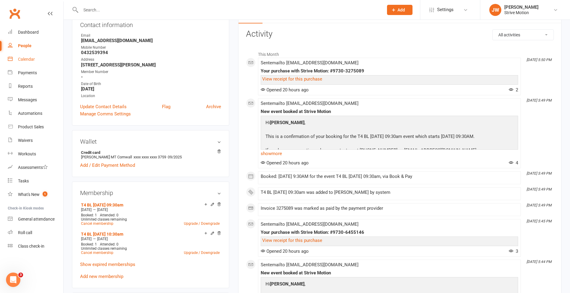
click at [30, 57] on div "Calendar" at bounding box center [26, 59] width 17 height 5
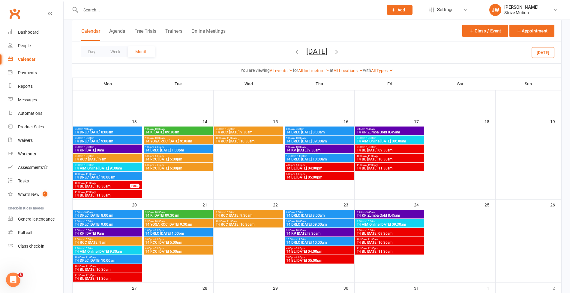
scroll to position [155, 0]
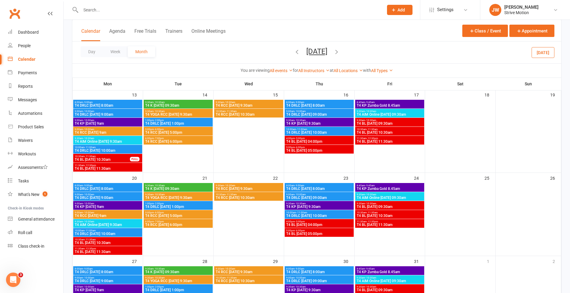
click at [105, 237] on div "10:30am - 11:30am T4 BL Monday 10:30am" at bounding box center [107, 241] width 69 height 9
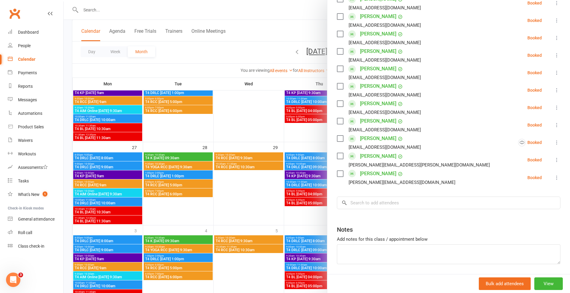
scroll to position [269, 0]
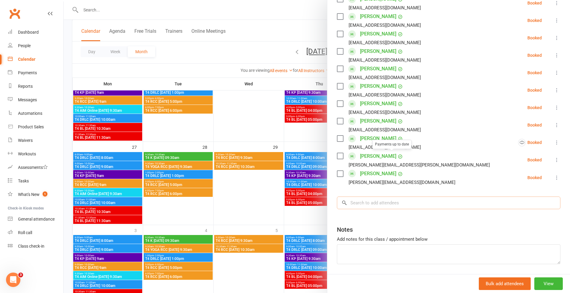
click at [369, 196] on input "search" at bounding box center [449, 202] width 224 height 13
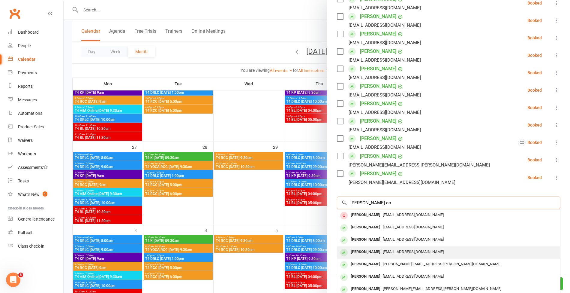
type input "ann co"
click at [383, 249] on span "[EMAIL_ADDRESS][DOMAIN_NAME]" at bounding box center [413, 251] width 61 height 5
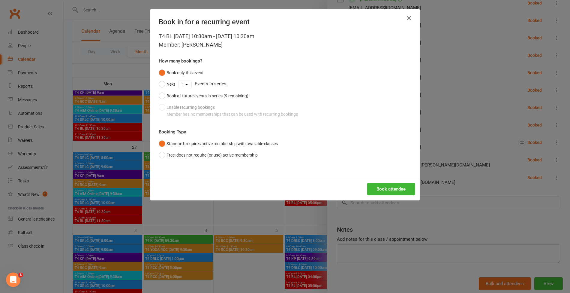
click at [405, 19] on icon "button" at bounding box center [408, 17] width 7 height 7
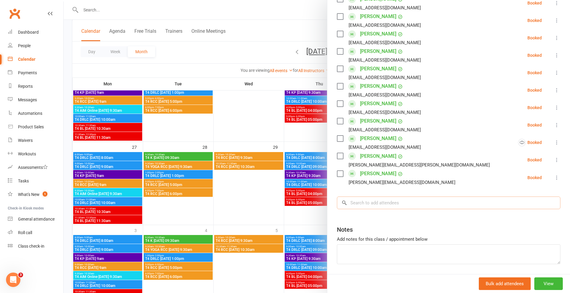
click at [368, 196] on input "search" at bounding box center [449, 202] width 224 height 13
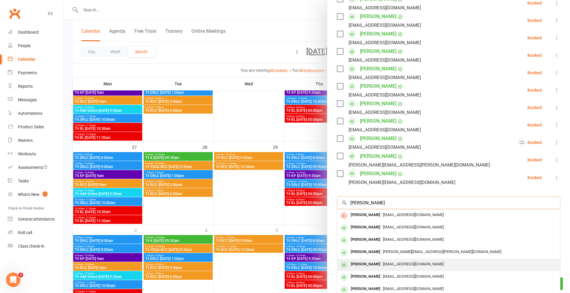
type input "ann c"
click at [373, 260] on div "[PERSON_NAME]" at bounding box center [365, 264] width 35 height 9
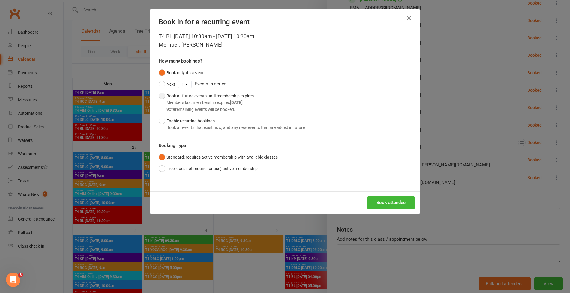
click at [211, 103] on div "Member's last membership expires Jan 31, 2026" at bounding box center [210, 102] width 87 height 7
click at [373, 200] on button "Book attendee" at bounding box center [391, 202] width 48 height 13
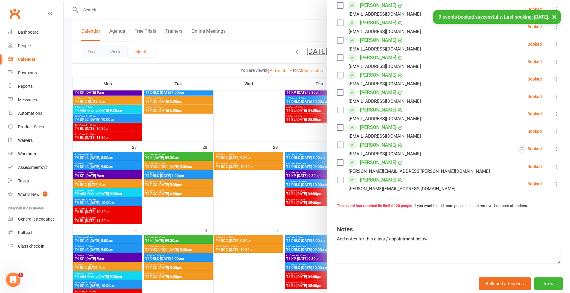
click at [210, 53] on div at bounding box center [317, 146] width 506 height 293
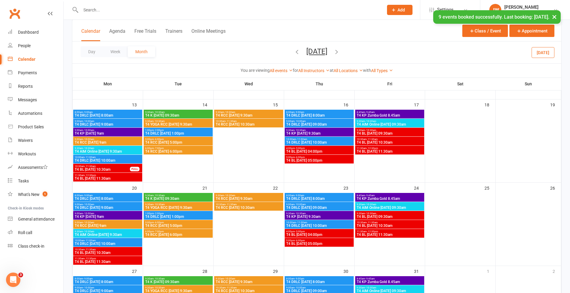
scroll to position [123, 0]
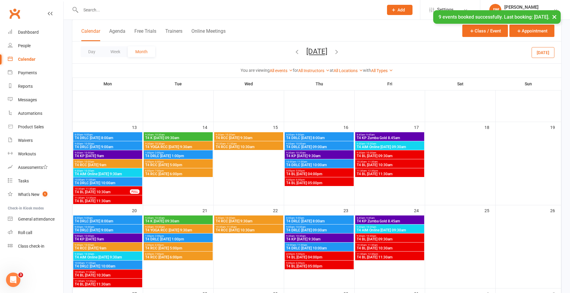
click at [388, 163] on span "T4 BL [DATE] 10:30am" at bounding box center [389, 165] width 67 height 4
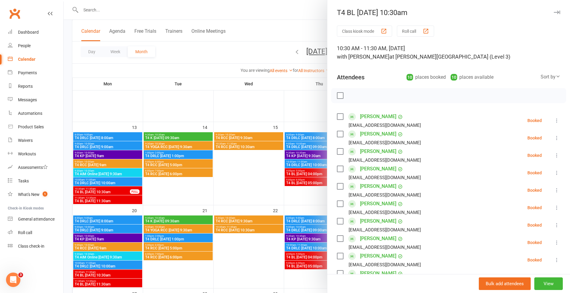
click at [230, 36] on div at bounding box center [317, 146] width 506 height 293
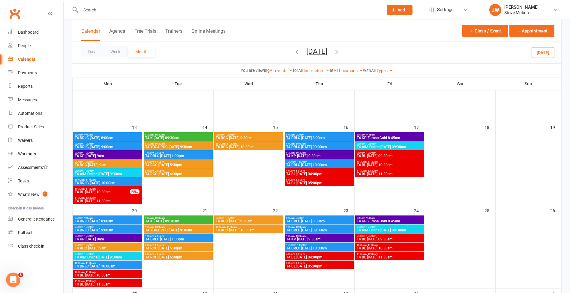
click at [372, 172] on span "T4 BL [DATE] 11:30am" at bounding box center [389, 174] width 67 height 4
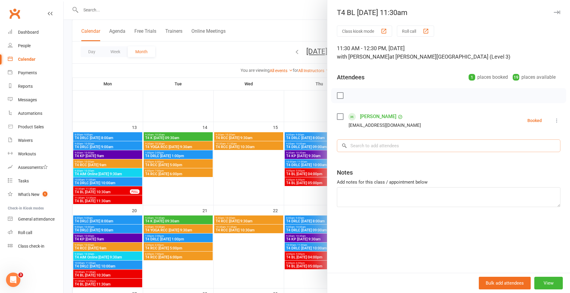
click at [401, 146] on input "search" at bounding box center [449, 145] width 224 height 13
click at [270, 56] on div at bounding box center [317, 146] width 506 height 293
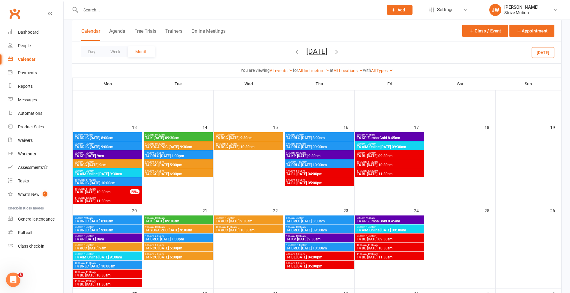
click at [366, 154] on span "T4 BL [DATE] 09:30am" at bounding box center [389, 156] width 67 height 4
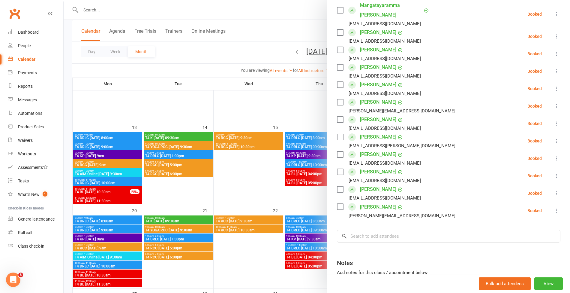
scroll to position [217, 0]
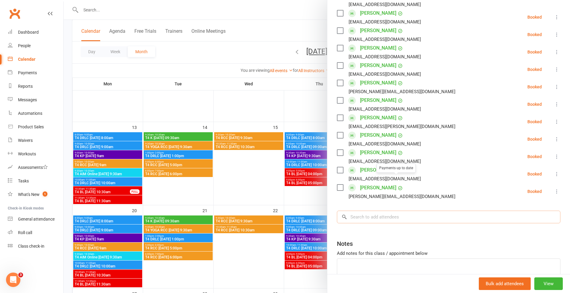
click at [372, 210] on input "search" at bounding box center [449, 216] width 224 height 13
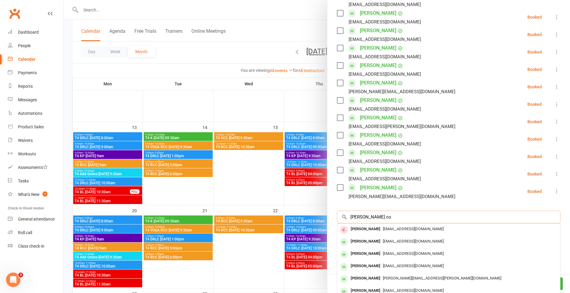
scroll to position [241, 0]
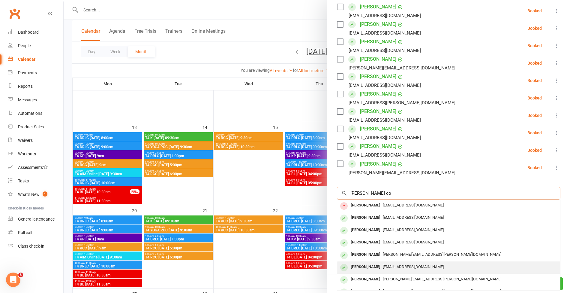
type input "ann co"
click at [373, 262] on div "[PERSON_NAME]" at bounding box center [365, 266] width 35 height 9
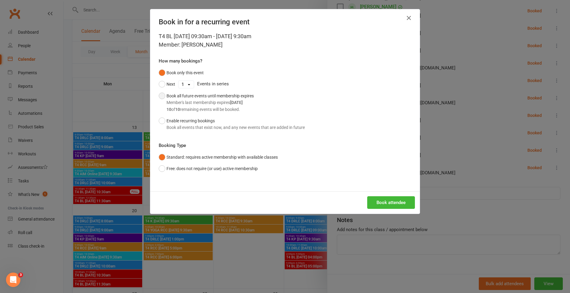
click at [223, 93] on div "Book all future events until membership expires Member's last membership expire…" at bounding box center [210, 102] width 87 height 20
click at [375, 200] on button "Book attendee" at bounding box center [391, 202] width 48 height 13
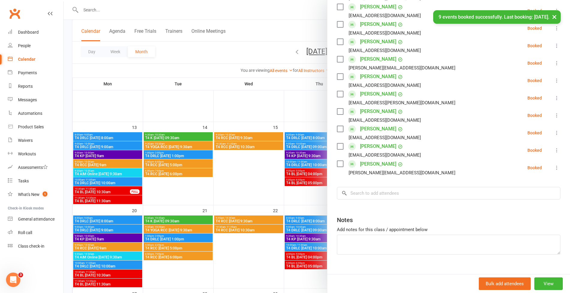
click at [265, 43] on div at bounding box center [317, 146] width 506 height 293
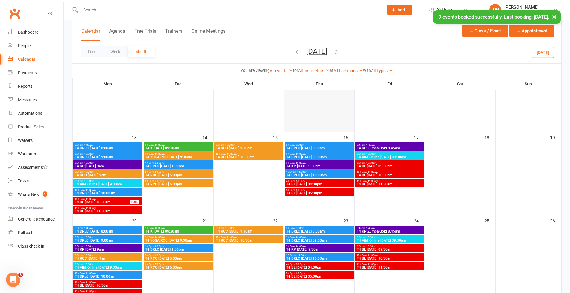
scroll to position [112, 0]
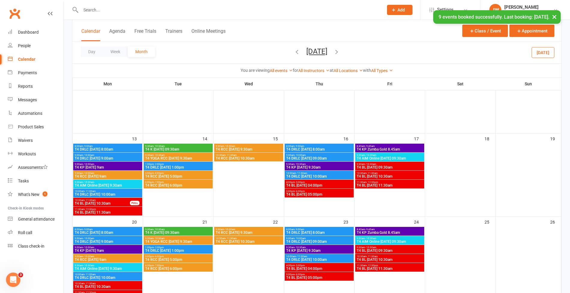
click at [362, 164] on span "9:30am - 10:30am" at bounding box center [389, 164] width 67 height 3
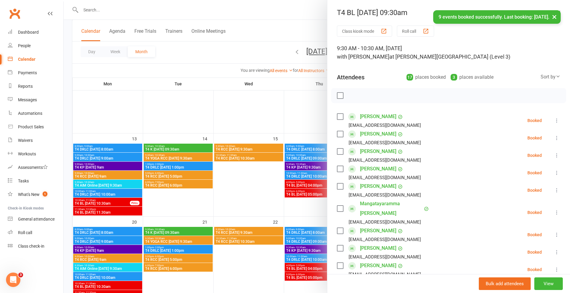
click at [257, 10] on div "× 9 events booked successfully. Last booking: Dec 19, 2025." at bounding box center [281, 10] width 562 height 0
click at [106, 211] on div at bounding box center [317, 146] width 506 height 293
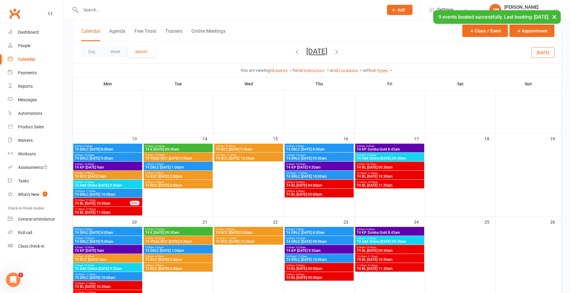
click at [100, 202] on span "T4 BL [DATE] 10:30am" at bounding box center [102, 203] width 56 height 4
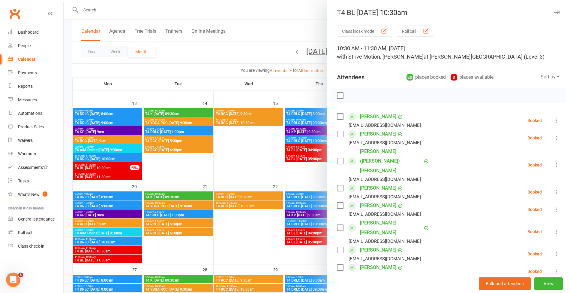
scroll to position [151, 0]
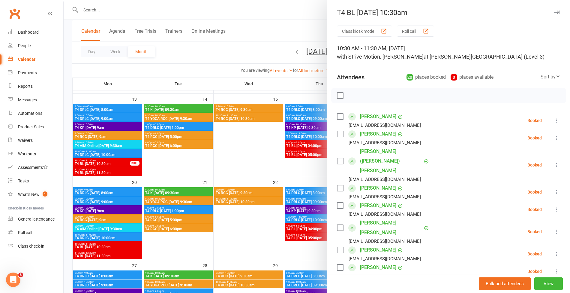
click at [104, 248] on div at bounding box center [317, 146] width 506 height 293
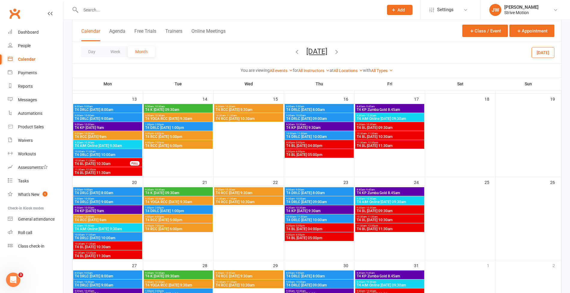
click at [94, 246] on span "T4 BL [DATE] 10:30am" at bounding box center [107, 247] width 67 height 4
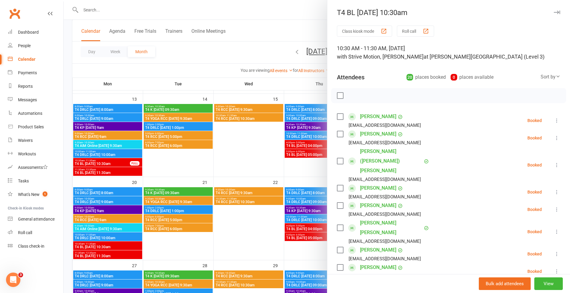
click at [152, 75] on div at bounding box center [317, 146] width 506 height 293
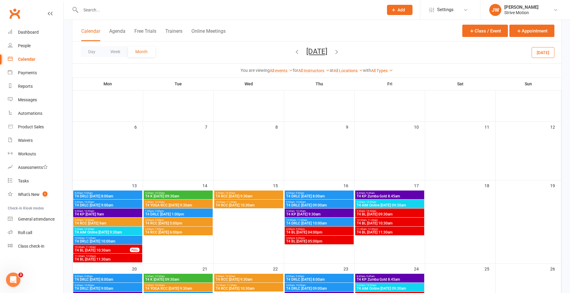
scroll to position [38, 0]
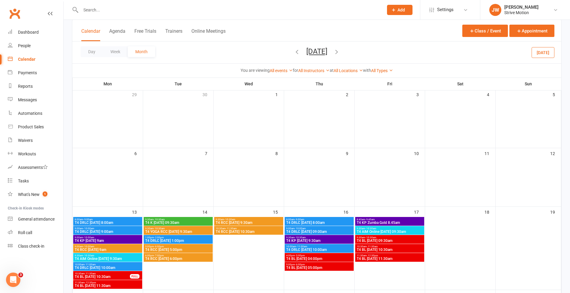
click at [294, 52] on icon "button" at bounding box center [297, 51] width 7 height 7
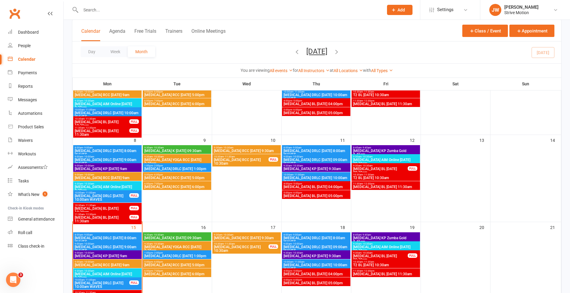
scroll to position [76, 0]
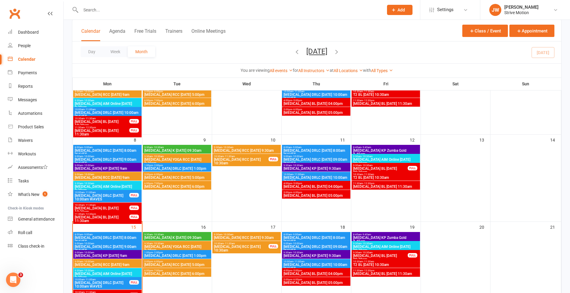
click at [116, 205] on span "10:30am - 11:30am" at bounding box center [101, 204] width 55 height 3
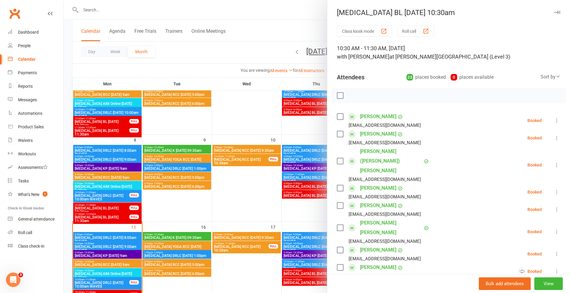
click at [262, 41] on div at bounding box center [317, 146] width 506 height 293
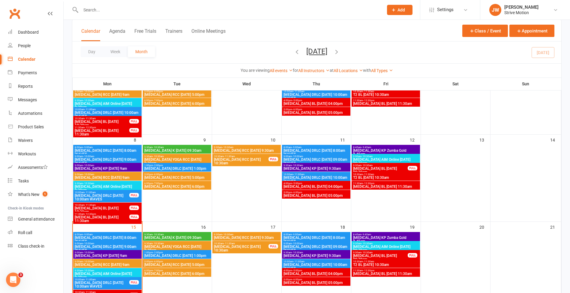
click at [340, 50] on icon "button" at bounding box center [336, 51] width 7 height 7
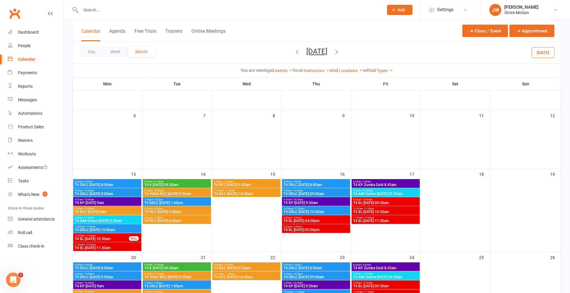
click at [155, 12] on input "text" at bounding box center [229, 10] width 300 height 8
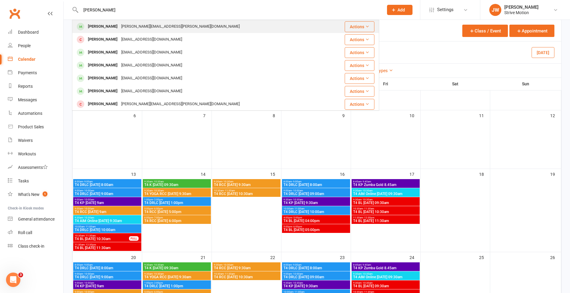
type input "[PERSON_NAME]"
click at [103, 26] on div "[PERSON_NAME]" at bounding box center [102, 26] width 33 height 9
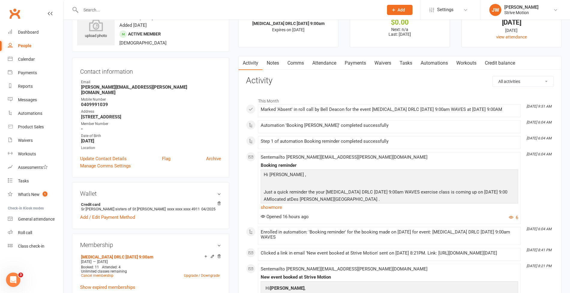
scroll to position [22, 0]
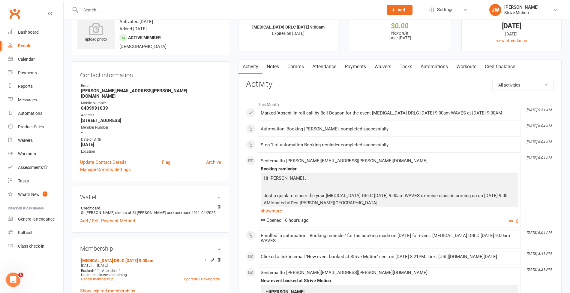
drag, startPoint x: 152, startPoint y: 91, endPoint x: 89, endPoint y: 86, distance: 63.1
click at [89, 86] on li "Email [PERSON_NAME][EMAIL_ADDRESS][PERSON_NAME][DOMAIN_NAME]" at bounding box center [150, 91] width 141 height 16
copy li "[PERSON_NAME][EMAIL_ADDRESS][PERSON_NAME][DOMAIN_NAME]"
click at [18, 55] on link "Calendar" at bounding box center [36, 60] width 56 height 14
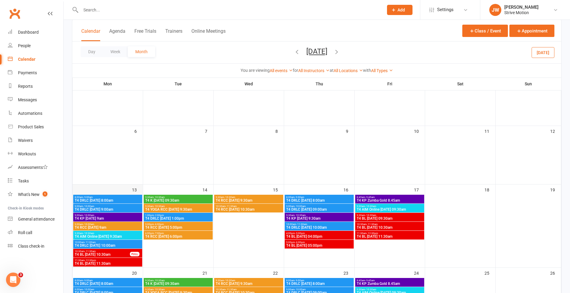
scroll to position [61, 0]
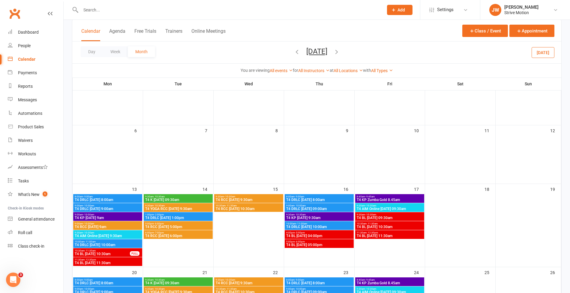
click at [112, 209] on span "T4 DRLC [DATE] 9:00am" at bounding box center [107, 209] width 67 height 4
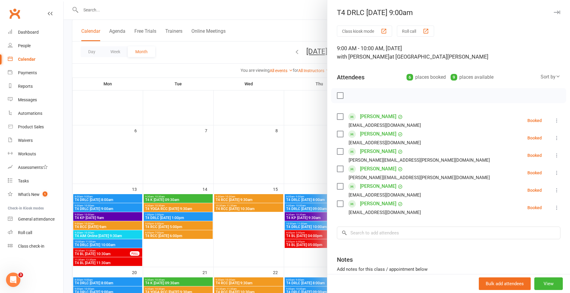
click at [554, 174] on icon at bounding box center [557, 173] width 6 height 6
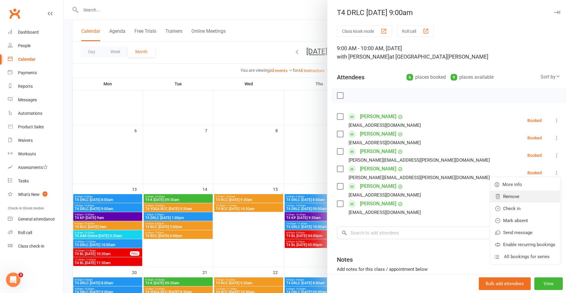
click at [509, 195] on link "Remove" at bounding box center [525, 196] width 70 height 12
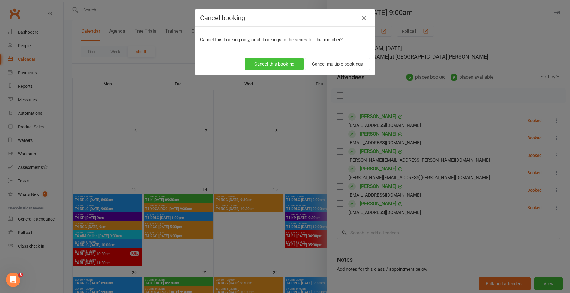
click at [282, 59] on button "Cancel this booking" at bounding box center [274, 64] width 59 height 13
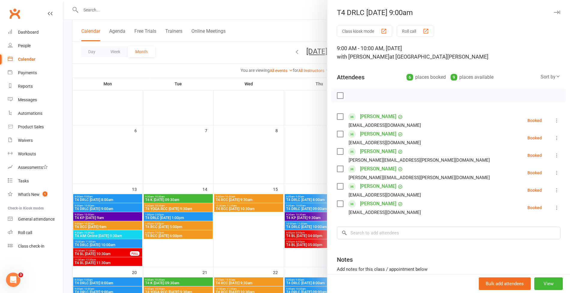
click at [126, 11] on div at bounding box center [317, 146] width 506 height 293
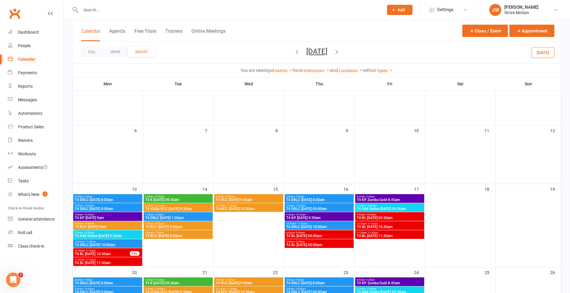
click at [113, 10] on input "text" at bounding box center [229, 10] width 300 height 8
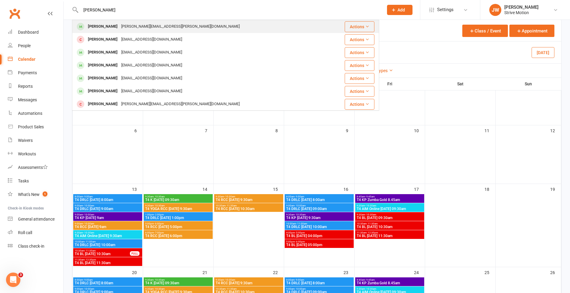
type input "[PERSON_NAME]"
click at [112, 28] on div "[PERSON_NAME]" at bounding box center [102, 26] width 33 height 9
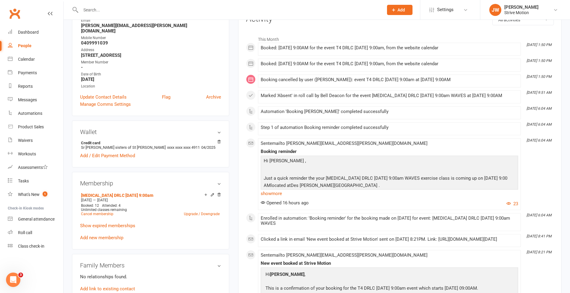
scroll to position [88, 0]
click at [214, 192] on icon at bounding box center [212, 194] width 4 height 4
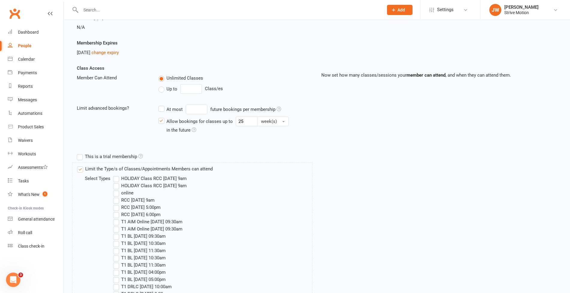
scroll to position [95, 0]
click at [267, 118] on span "week(s)" at bounding box center [269, 120] width 16 height 5
click at [233, 136] on div "Class Access Member Can Attend Unlimited Classes Up to Class/es Limit advanced …" at bounding box center [194, 102] width 245 height 77
click at [193, 124] on label "Allow bookings for classes up to 25 week(s) in the future" at bounding box center [235, 124] width 154 height 17
click at [162, 116] on input "Allow bookings for classes up to 25 week(s) in the future" at bounding box center [160, 116] width 4 height 0
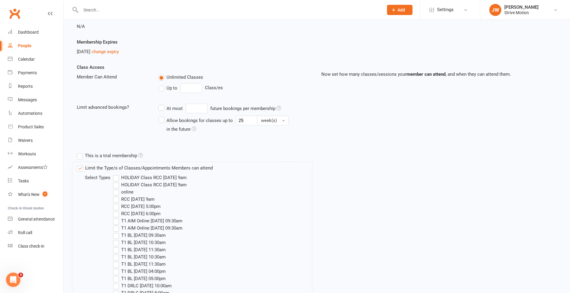
click at [186, 121] on div "Allow bookings for classes up to" at bounding box center [200, 120] width 66 height 7
click at [162, 116] on input "Allow bookings for classes up to 25 week(s) in the future" at bounding box center [160, 116] width 4 height 0
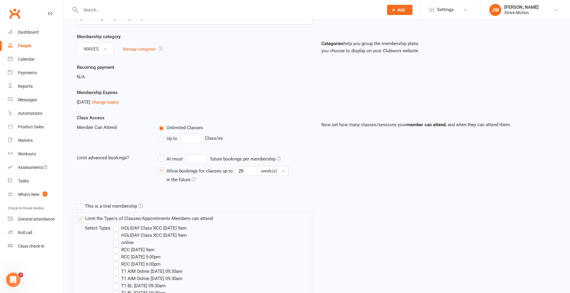
scroll to position [47, 0]
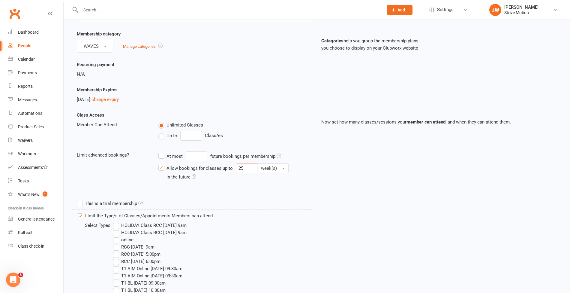
click at [255, 167] on input "25" at bounding box center [247, 168] width 22 height 10
click at [263, 167] on span "week(s)" at bounding box center [269, 167] width 16 height 5
drag, startPoint x: 248, startPoint y: 169, endPoint x: 227, endPoint y: 165, distance: 21.0
click at [227, 165] on label "Allow bookings for classes up to 25 week(s) day(s) week(s) month(s) year(s) in …" at bounding box center [235, 171] width 154 height 17
click at [162, 163] on input "Allow bookings for classes up to 25 week(s) day(s) week(s) month(s) year(s) in …" at bounding box center [160, 163] width 4 height 0
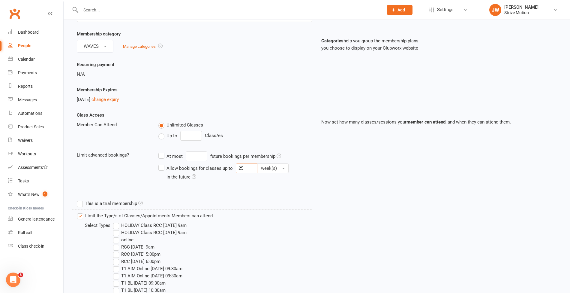
click at [250, 164] on input "25" at bounding box center [247, 168] width 22 height 10
type input "2"
type input "10"
click at [310, 229] on div "HOLIDAY Class RCC [DATE] 9am" at bounding box center [212, 232] width 199 height 7
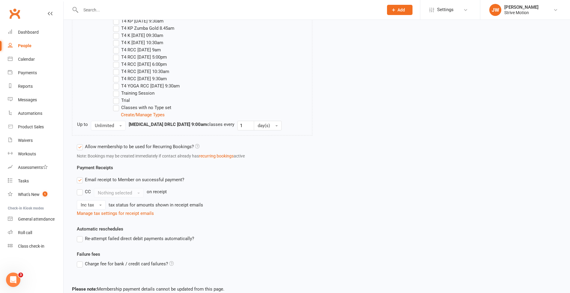
scroll to position [1026, 0]
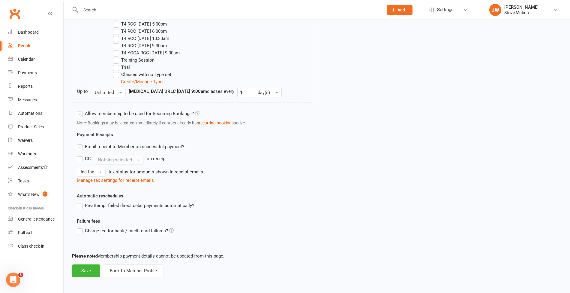
click at [93, 266] on button "Save" at bounding box center [86, 270] width 28 height 13
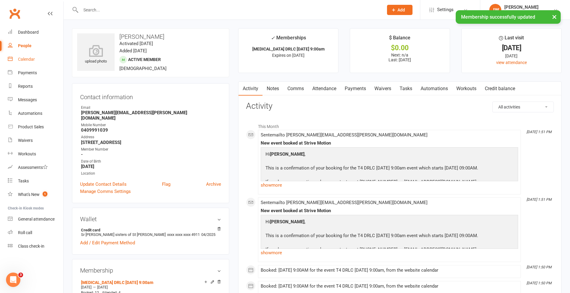
click at [37, 58] on link "Calendar" at bounding box center [36, 60] width 56 height 14
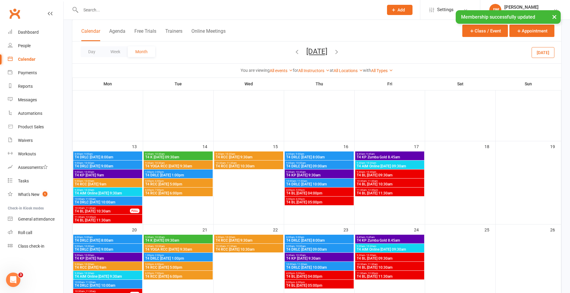
scroll to position [106, 0]
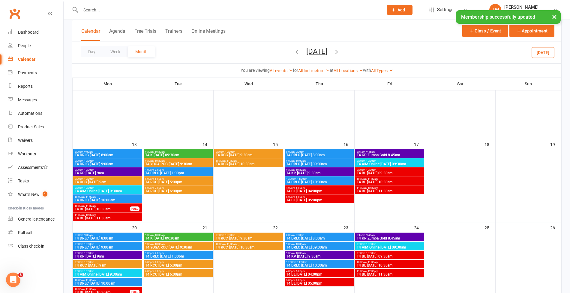
click at [94, 163] on span "T4 DRLC [DATE] 9:00am" at bounding box center [107, 164] width 67 height 4
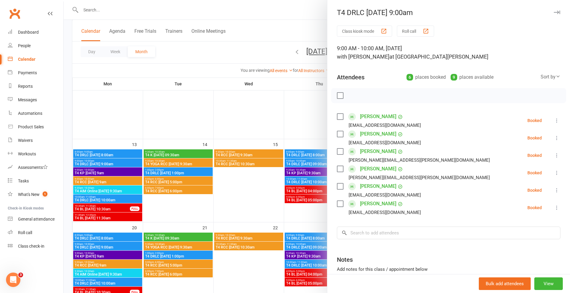
click at [554, 172] on icon at bounding box center [557, 173] width 6 height 6
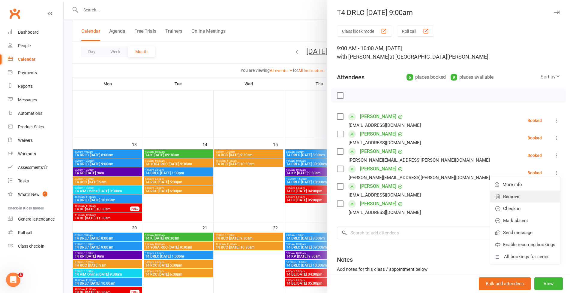
click at [511, 195] on link "Remove" at bounding box center [525, 196] width 70 height 12
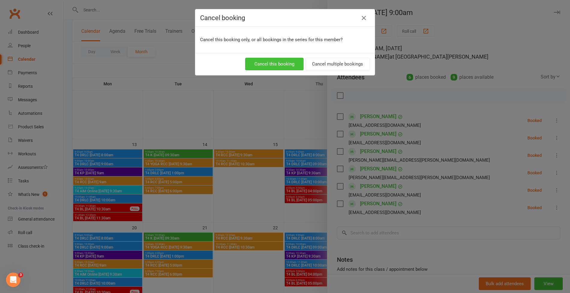
click at [279, 58] on button "Cancel this booking" at bounding box center [274, 64] width 59 height 13
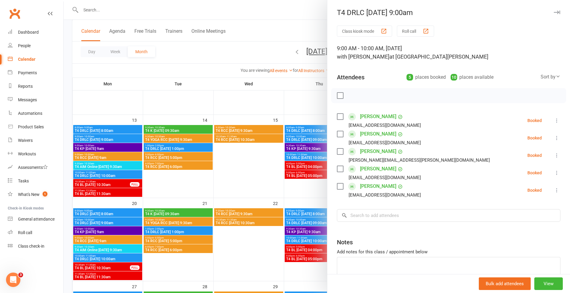
scroll to position [131, 0]
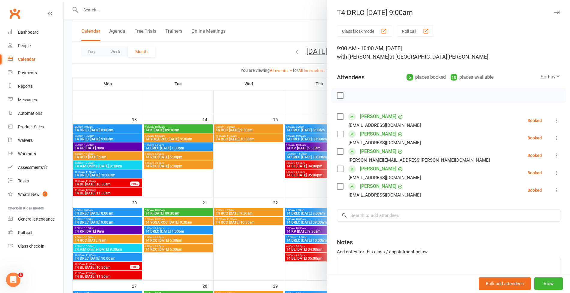
click at [129, 220] on div at bounding box center [317, 146] width 506 height 293
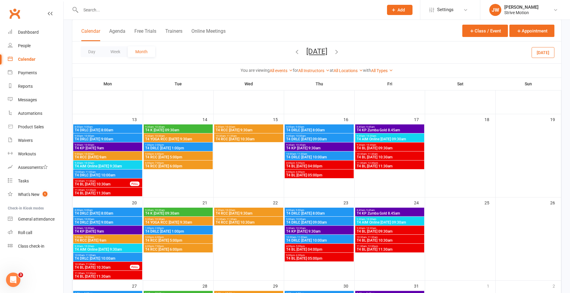
click at [117, 221] on span "T4 DRLC [DATE] 9:00am" at bounding box center [107, 222] width 67 height 4
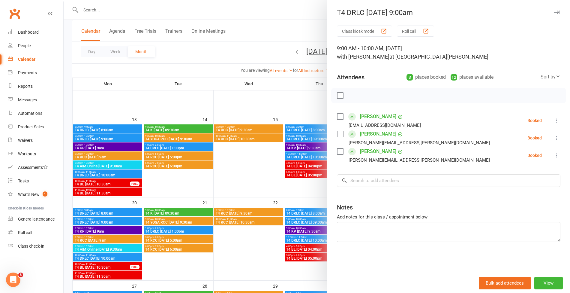
click at [554, 154] on icon at bounding box center [557, 155] width 6 height 6
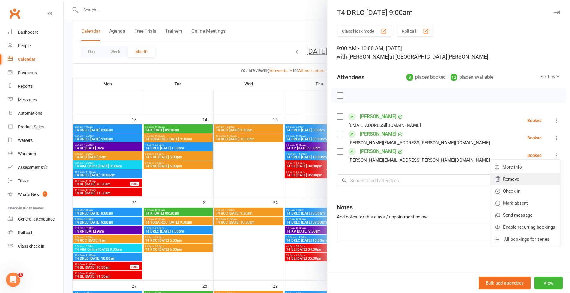
click at [509, 177] on link "Remove" at bounding box center [525, 179] width 70 height 12
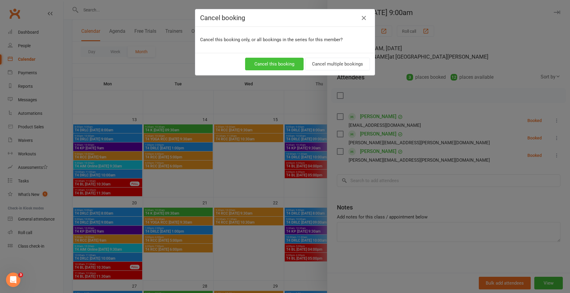
click at [275, 63] on button "Cancel this booking" at bounding box center [274, 64] width 59 height 13
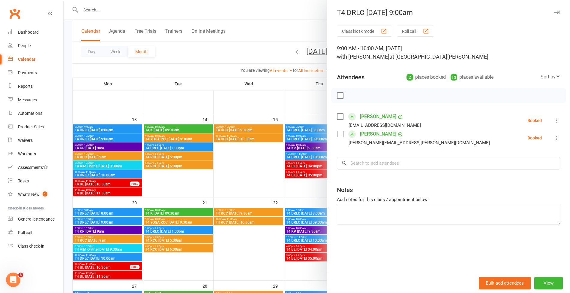
click at [155, 88] on div at bounding box center [317, 146] width 506 height 293
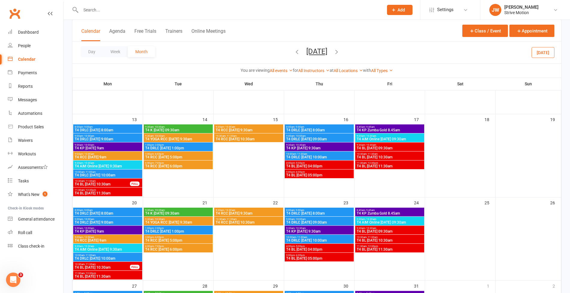
click at [109, 137] on span "T4 DRLC [DATE] 9:00am" at bounding box center [107, 139] width 67 height 4
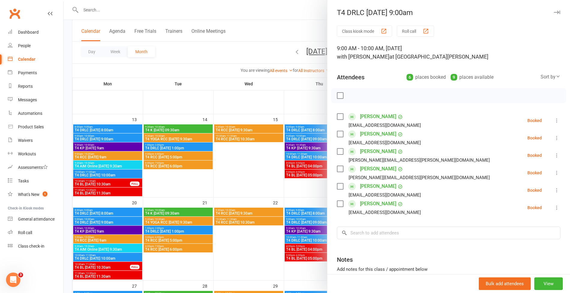
click at [554, 173] on icon at bounding box center [557, 173] width 6 height 6
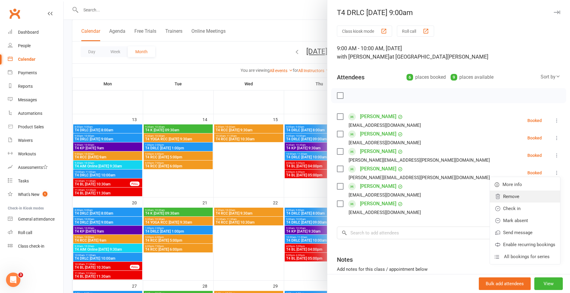
click at [514, 197] on link "Remove" at bounding box center [525, 196] width 70 height 12
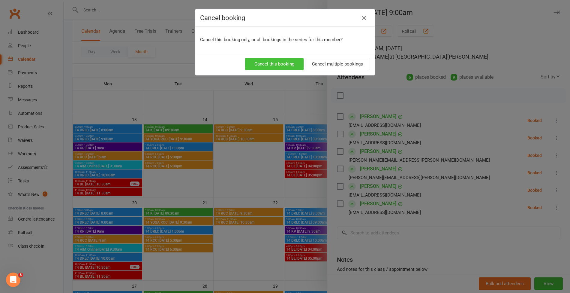
click at [284, 63] on button "Cancel this booking" at bounding box center [274, 64] width 59 height 13
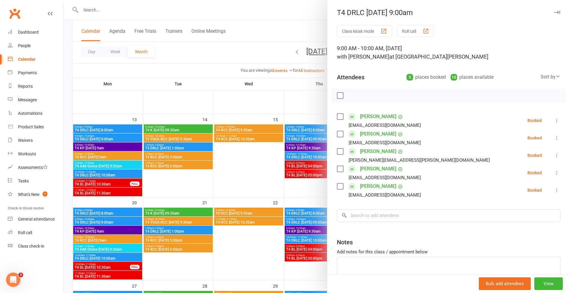
click at [172, 14] on div at bounding box center [317, 146] width 506 height 293
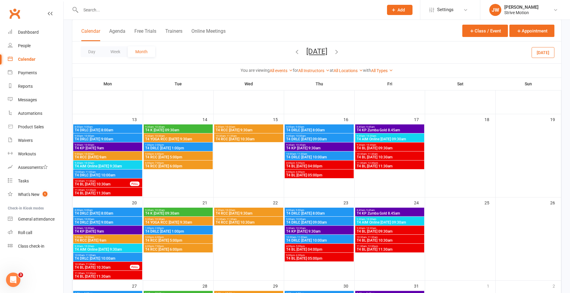
click at [161, 13] on input "text" at bounding box center [229, 10] width 300 height 8
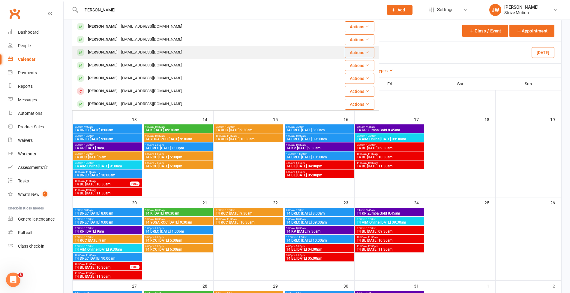
type input "[PERSON_NAME]"
click at [131, 49] on div "[EMAIL_ADDRESS][DOMAIN_NAME]" at bounding box center [151, 52] width 65 height 9
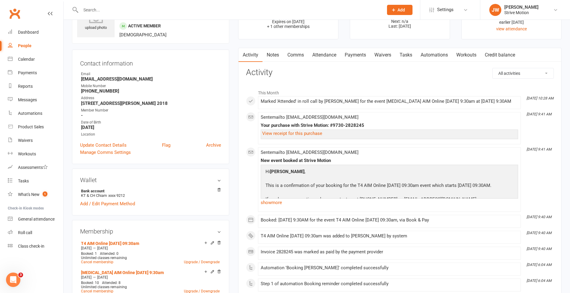
scroll to position [34, 0]
click at [18, 58] on div "Calendar" at bounding box center [26, 59] width 17 height 5
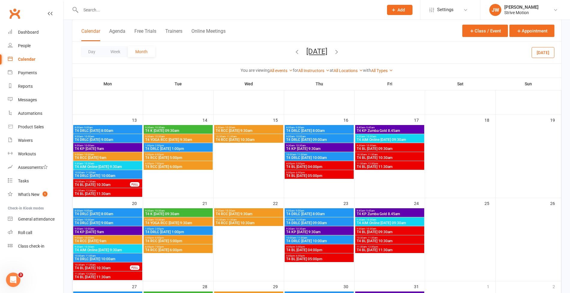
scroll to position [131, 0]
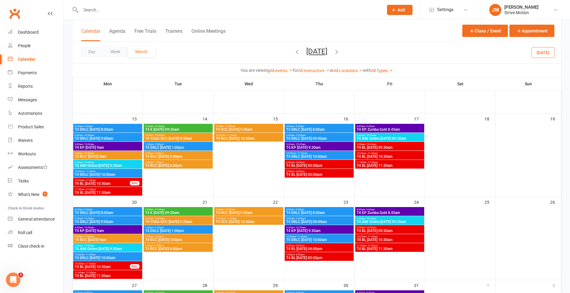
click at [104, 247] on span "T4 AIM Online [DATE] 9:30am" at bounding box center [107, 249] width 67 height 4
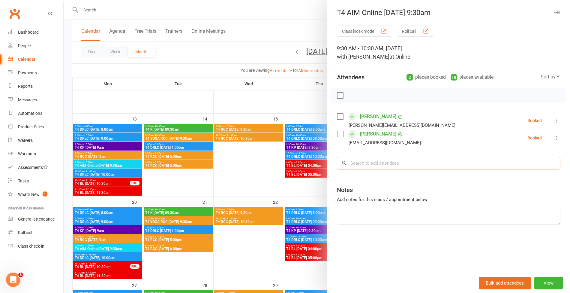
click at [409, 164] on input "search" at bounding box center [449, 163] width 224 height 13
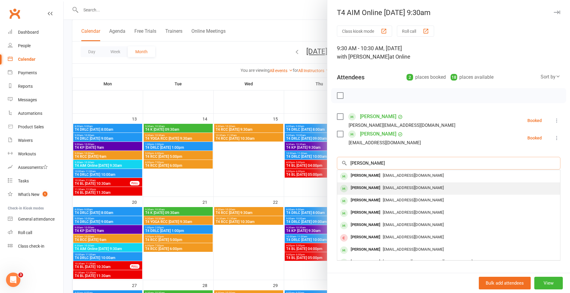
type input "[PERSON_NAME]"
click at [378, 183] on div "[EMAIL_ADDRESS][DOMAIN_NAME]" at bounding box center [449, 187] width 218 height 9
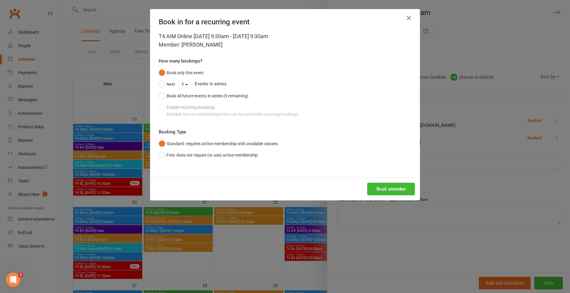
click at [398, 21] on h4 "Book in for a recurring event" at bounding box center [285, 22] width 253 height 8
click at [409, 19] on icon "button" at bounding box center [408, 17] width 7 height 7
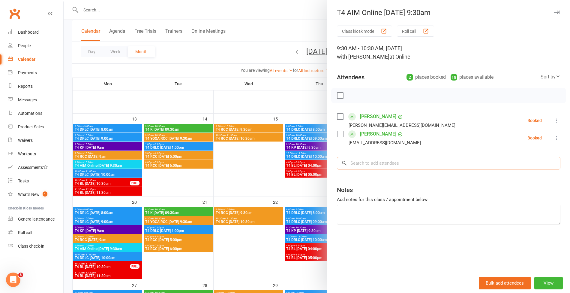
click at [358, 161] on input "search" at bounding box center [449, 163] width 224 height 13
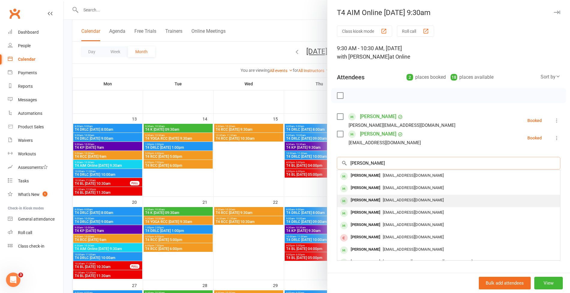
type input "[PERSON_NAME]"
click at [363, 198] on div "[PERSON_NAME]" at bounding box center [365, 200] width 35 height 9
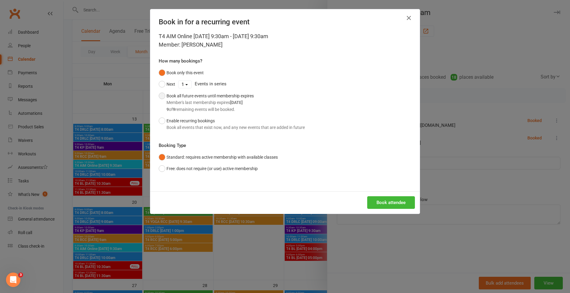
click at [201, 106] on div "9 of 9 remaining events will be booked." at bounding box center [210, 109] width 87 height 7
click at [379, 198] on button "Book attendee" at bounding box center [391, 202] width 48 height 13
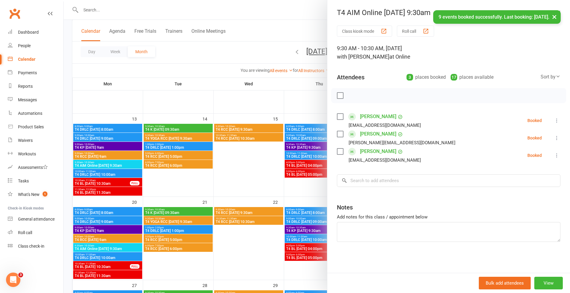
click at [147, 10] on div "× 9 events booked successfully. Last booking: [DATE]." at bounding box center [281, 10] width 562 height 0
click at [304, 10] on div "× 9 events booked successfully. Last booking: [DATE]." at bounding box center [281, 10] width 562 height 0
click at [287, 10] on div "× 9 events booked successfully. Last booking: [DATE]." at bounding box center [281, 10] width 562 height 0
click at [275, 10] on div "× 9 events booked successfully. Last booking: [DATE]." at bounding box center [281, 10] width 562 height 0
click at [304, 29] on div at bounding box center [317, 146] width 506 height 293
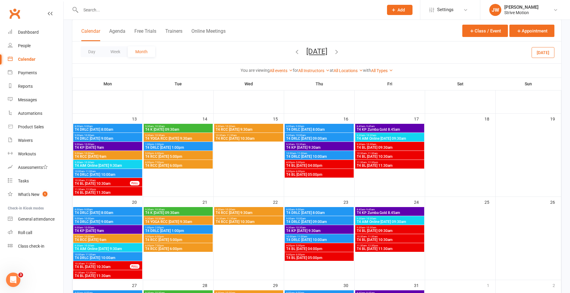
click at [377, 135] on span "9:30am - 10:30am" at bounding box center [389, 135] width 67 height 3
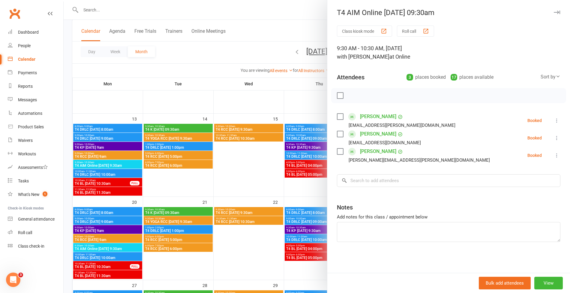
click at [287, 35] on div at bounding box center [317, 146] width 506 height 293
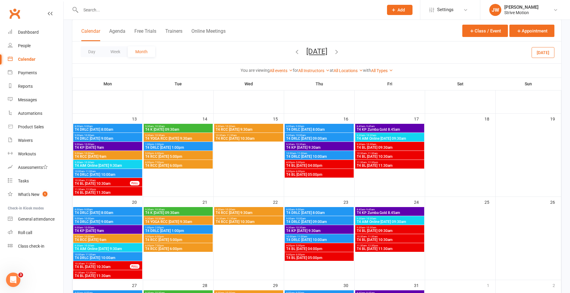
click at [368, 220] on span "T4 AIM Online [DATE] 09:30am" at bounding box center [389, 222] width 67 height 4
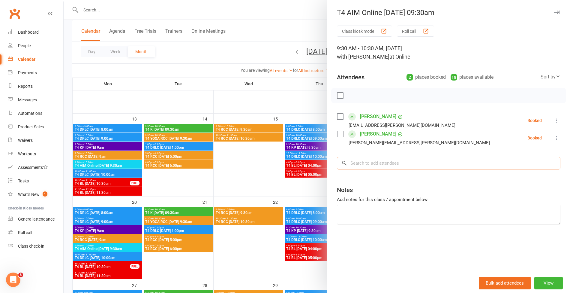
click at [413, 157] on input "search" at bounding box center [449, 163] width 224 height 13
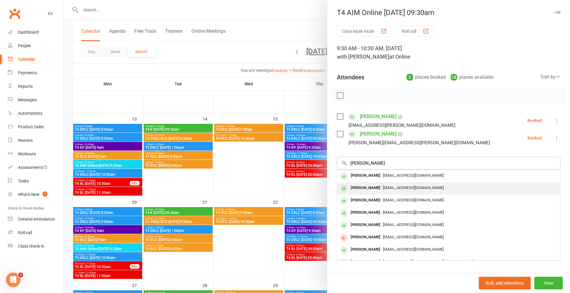
type input "[PERSON_NAME]"
click at [398, 189] on span "[EMAIL_ADDRESS][DOMAIN_NAME]" at bounding box center [413, 187] width 61 height 5
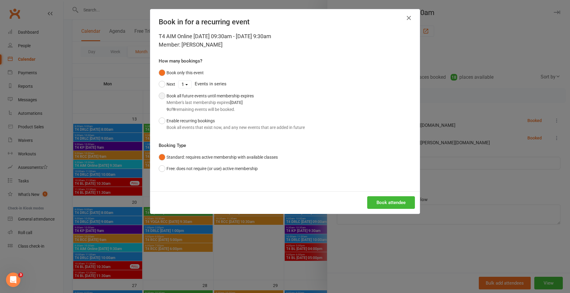
click at [226, 109] on div "9 of 9 remaining events will be booked." at bounding box center [210, 109] width 87 height 7
click at [382, 204] on button "Book attendee" at bounding box center [391, 202] width 48 height 13
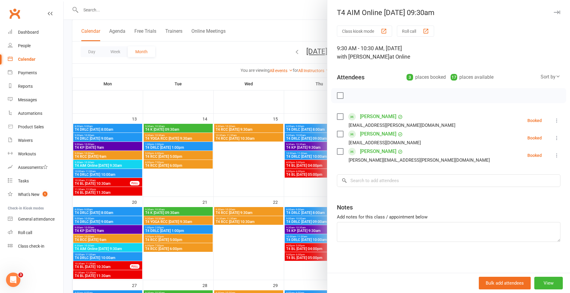
click at [184, 17] on div at bounding box center [317, 146] width 506 height 293
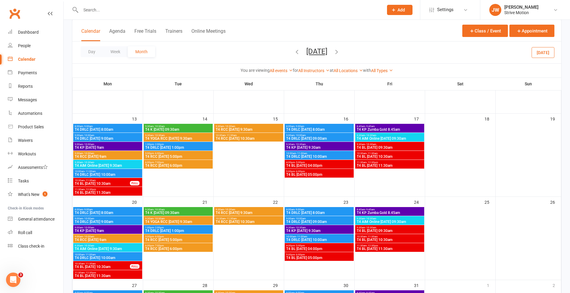
click at [169, 13] on input "text" at bounding box center [229, 10] width 300 height 8
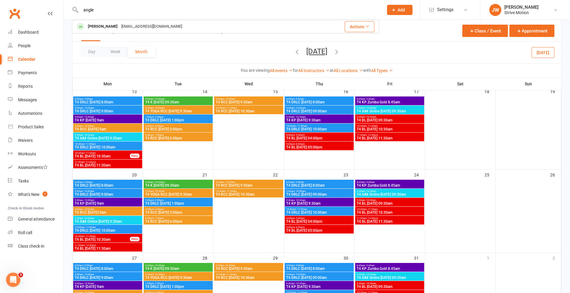
scroll to position [160, 0]
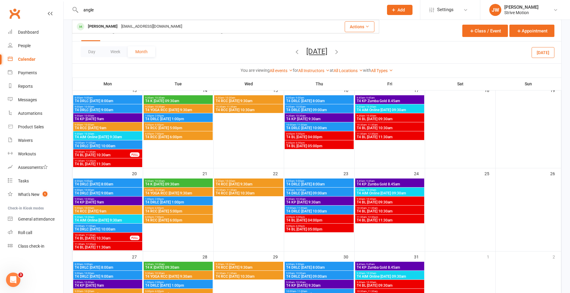
type input "angle"
click at [109, 153] on span "T4 BL [DATE] 10:30am" at bounding box center [102, 155] width 56 height 4
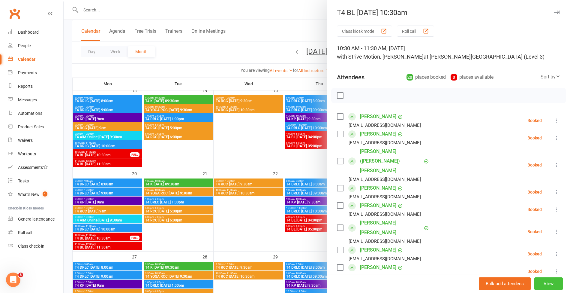
click at [540, 283] on button "View" at bounding box center [548, 283] width 29 height 13
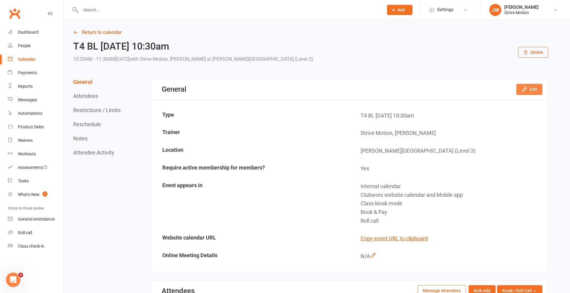
click at [523, 91] on icon "button" at bounding box center [524, 89] width 6 height 6
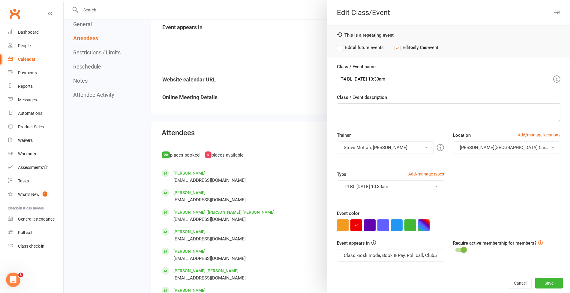
scroll to position [149, 0]
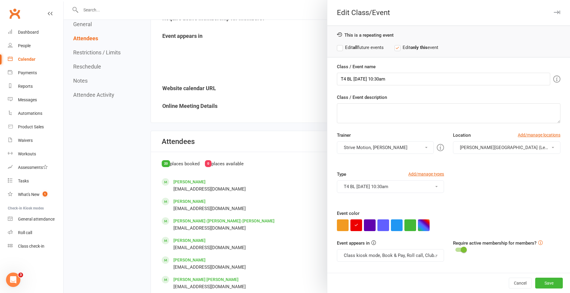
click at [268, 84] on div at bounding box center [317, 146] width 506 height 293
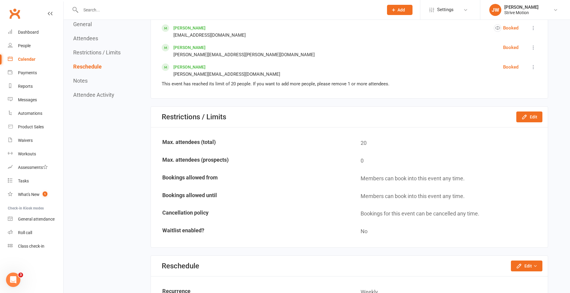
scroll to position [634, 0]
click at [540, 116] on button "Edit" at bounding box center [529, 117] width 26 height 11
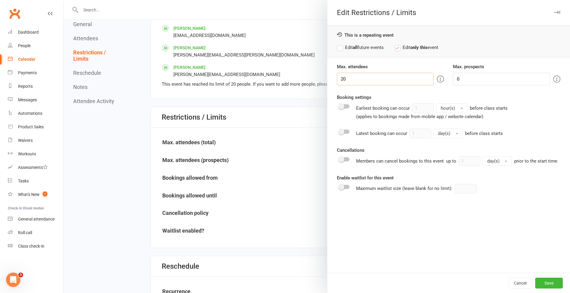
click at [352, 77] on input "20" at bounding box center [385, 79] width 97 height 13
type input "23"
click at [347, 46] on label "Edit all future events" at bounding box center [360, 47] width 47 height 7
click at [539, 281] on button "Save" at bounding box center [549, 282] width 28 height 11
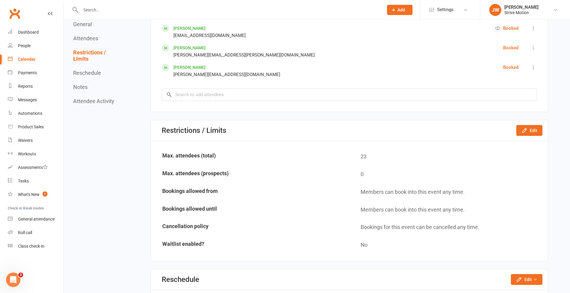
click at [28, 58] on div "Calendar" at bounding box center [26, 59] width 17 height 5
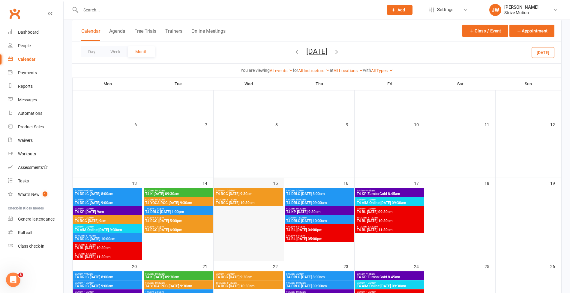
scroll to position [71, 0]
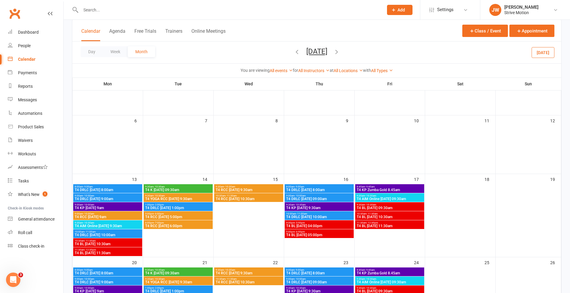
click at [300, 50] on span "[DATE] [DATE] Sun Mon Tue Wed Thu Fri Sat 31 01 02 03 04 05 06 07 08 09 10 11 1…" at bounding box center [316, 52] width 33 height 11
click at [294, 51] on icon "button" at bounding box center [297, 51] width 7 height 7
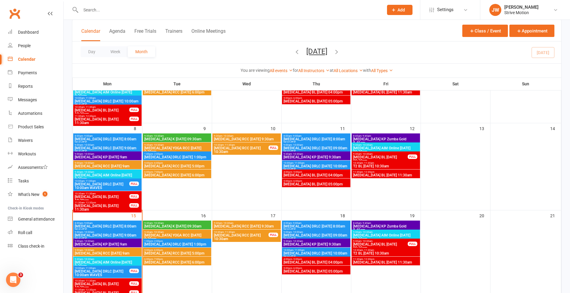
scroll to position [88, 0]
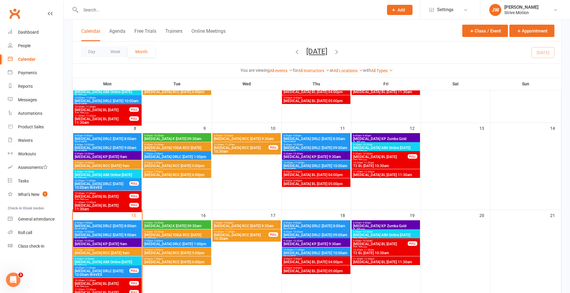
click at [181, 244] on span "[MEDICAL_DATA] DRLC [DATE] 1:00pm" at bounding box center [177, 244] width 66 height 4
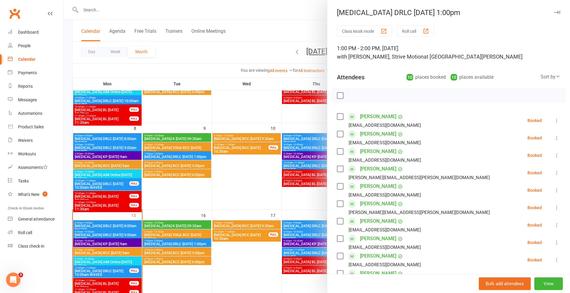
click at [247, 34] on div at bounding box center [317, 146] width 506 height 293
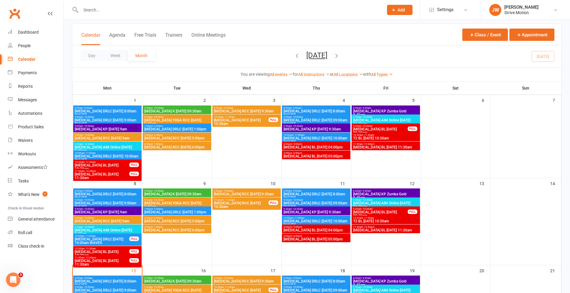
scroll to position [32, 0]
